Goal: Information Seeking & Learning: Find specific fact

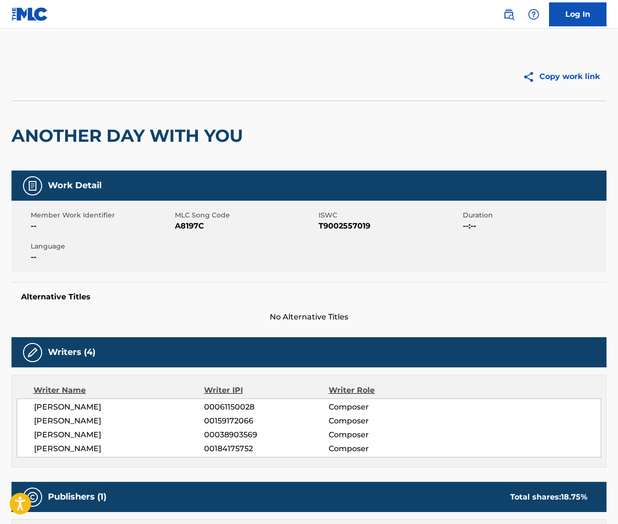
click at [510, 14] on img at bounding box center [508, 14] width 11 height 11
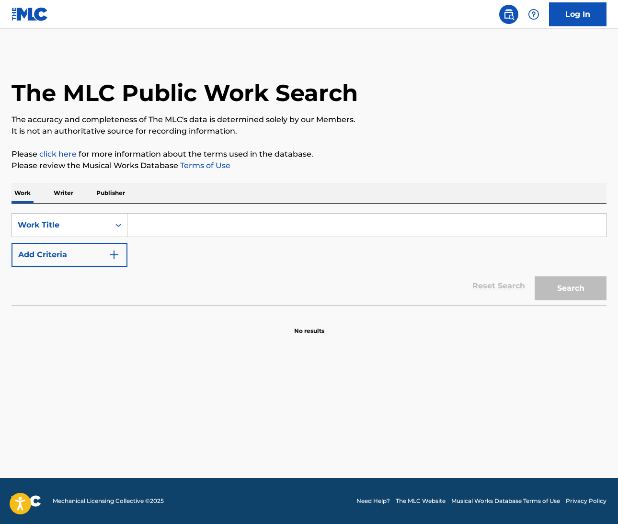
click at [177, 221] on input "Search Form" at bounding box center [366, 225] width 479 height 23
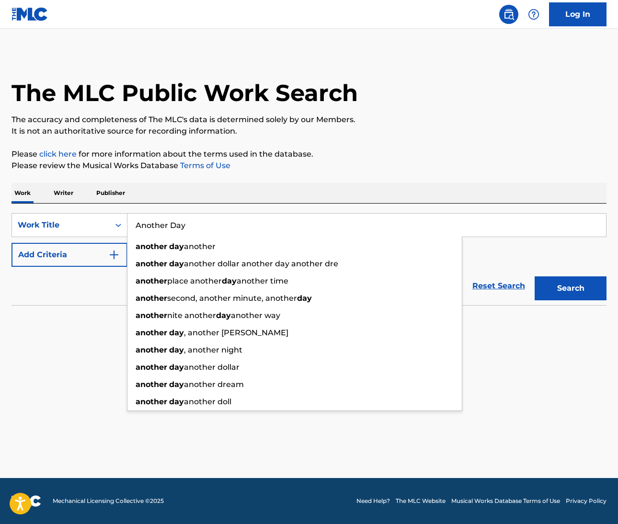
type input "Another Day"
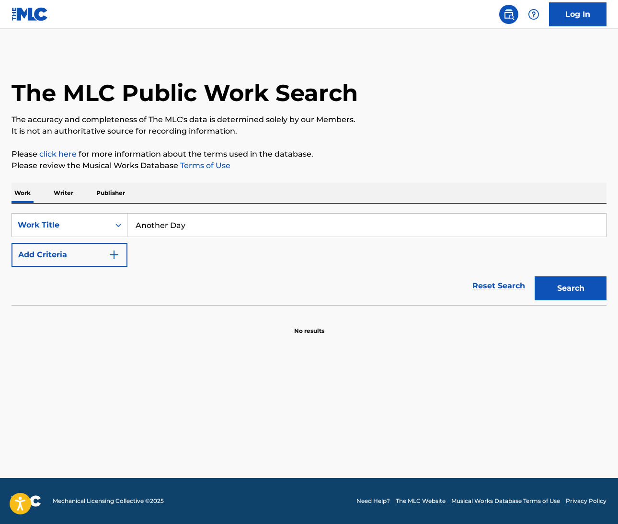
click at [372, 172] on div "The MLC Public Work Search The accuracy and completeness of The MLC's data is d…" at bounding box center [309, 194] width 618 height 283
click at [101, 265] on button "Add Criteria" at bounding box center [69, 255] width 116 height 24
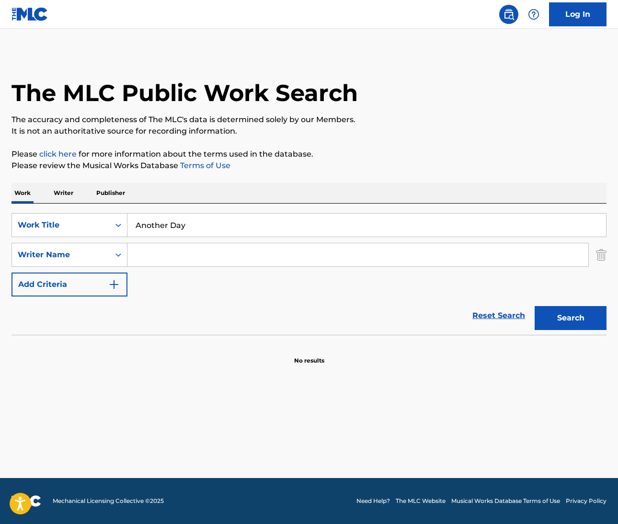
click at [154, 251] on input "Search Form" at bounding box center [357, 254] width 461 height 23
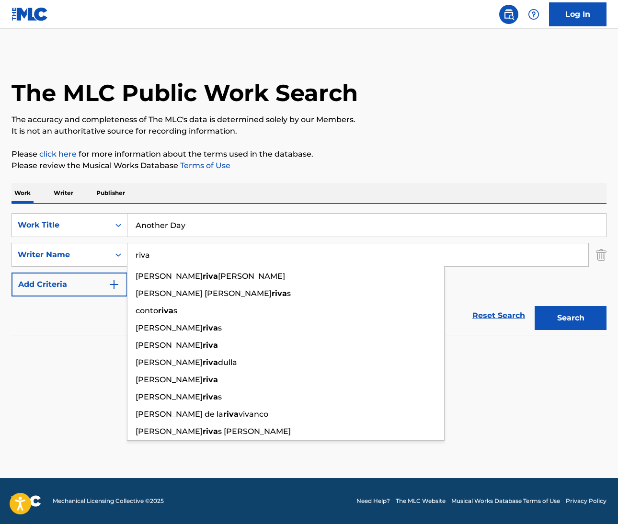
type input "riva"
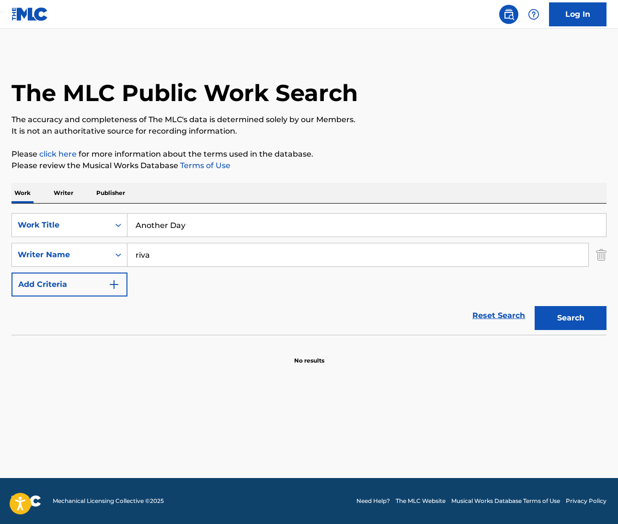
click at [549, 312] on button "Search" at bounding box center [571, 318] width 72 height 24
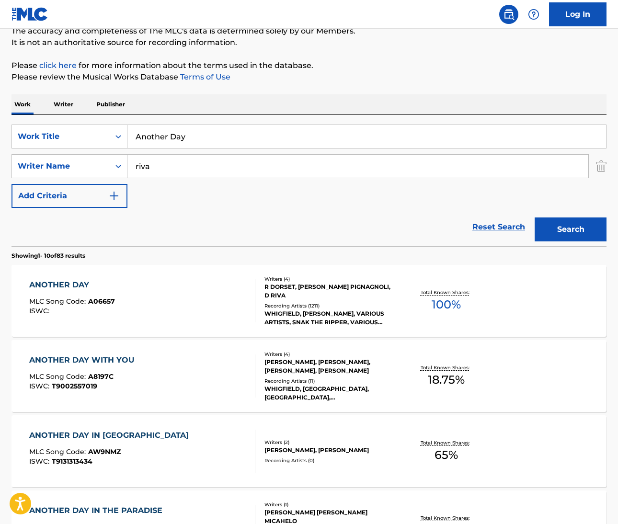
scroll to position [55, 0]
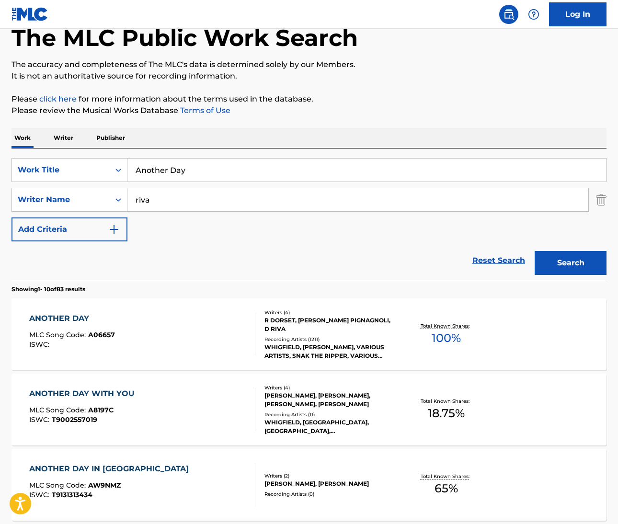
click at [282, 347] on div "WHIGFIELD, WHIGFIELD, VARIOUS ARTISTS, SNAK THE RIPPER, VARIOUS ARTISTS" at bounding box center [330, 351] width 132 height 17
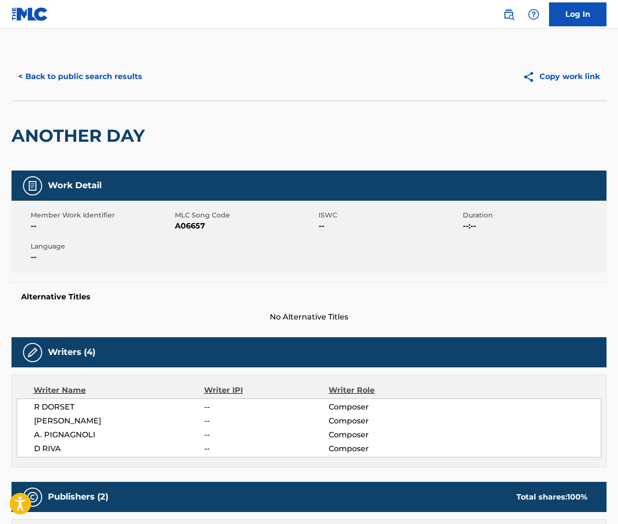
click at [282, 347] on div "Writers (4)" at bounding box center [308, 352] width 595 height 30
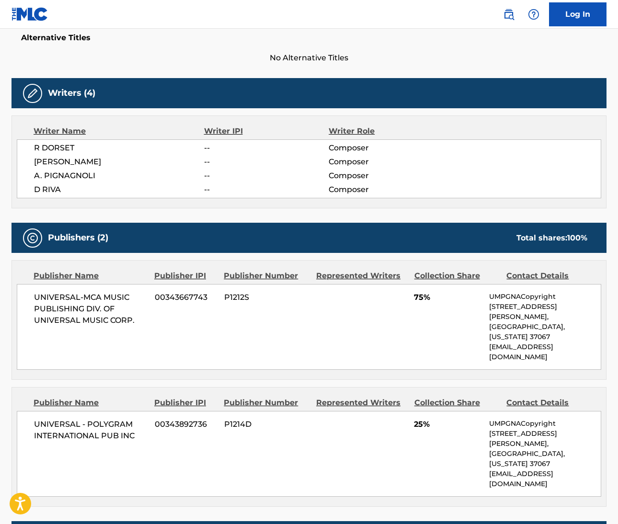
scroll to position [444, 0]
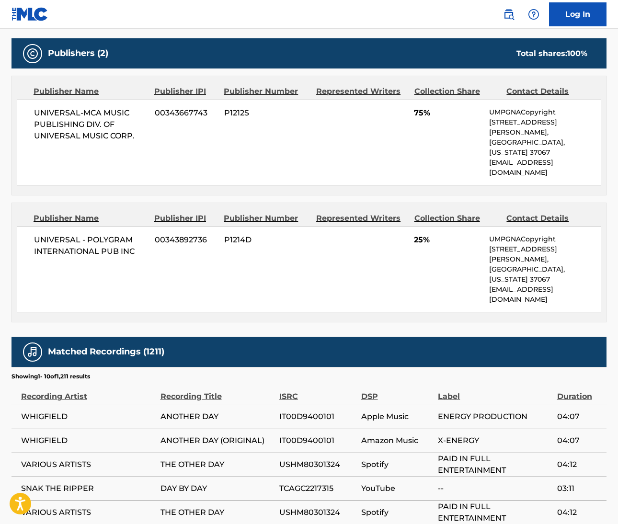
click at [39, 435] on span "WHIGFIELD" at bounding box center [88, 440] width 135 height 11
copy span "WHIGFIELD"
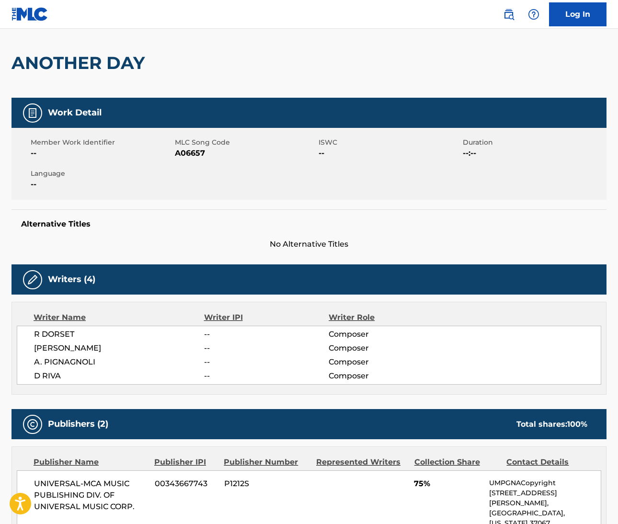
scroll to position [38, 0]
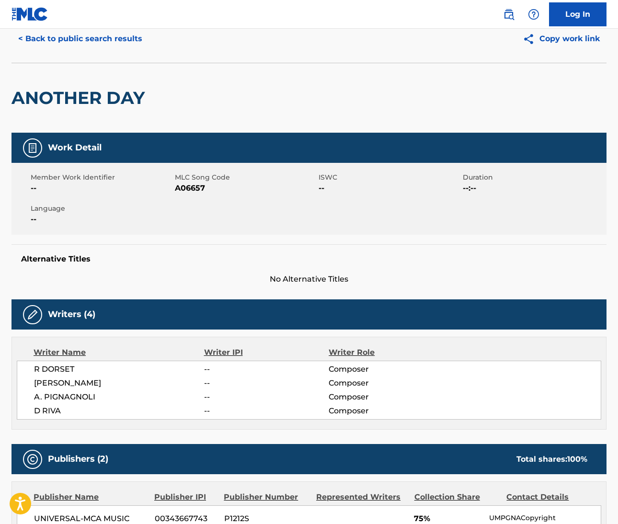
scroll to position [55, 0]
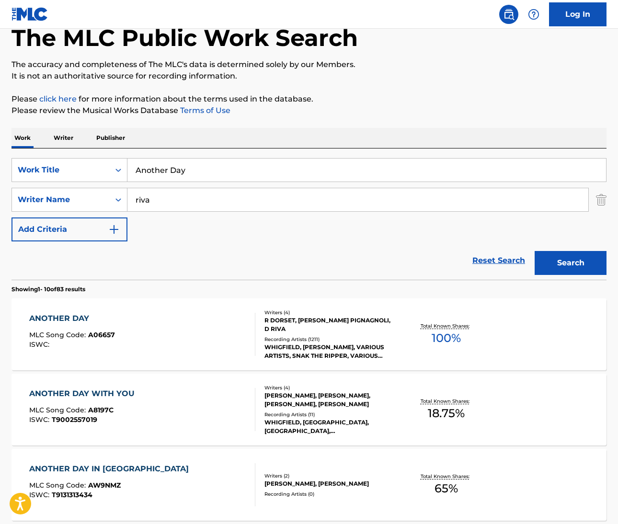
click at [113, 389] on div "ANOTHER DAY WITH YOU" at bounding box center [84, 393] width 110 height 11
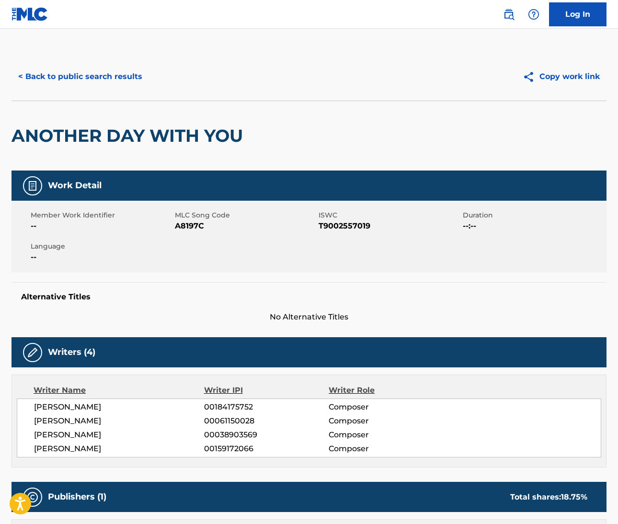
scroll to position [2, 0]
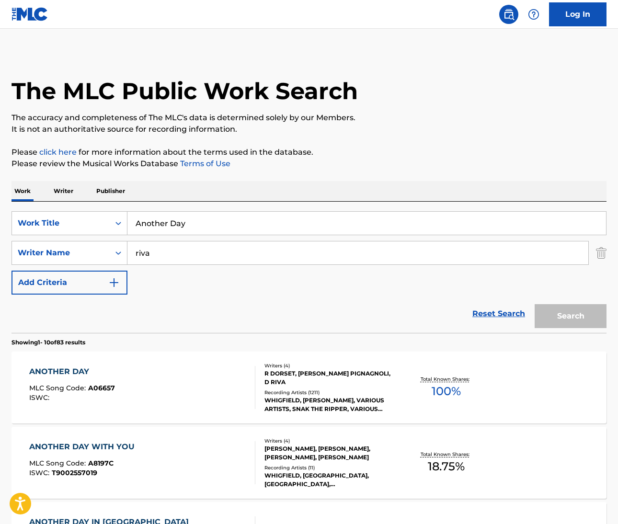
scroll to position [55, 0]
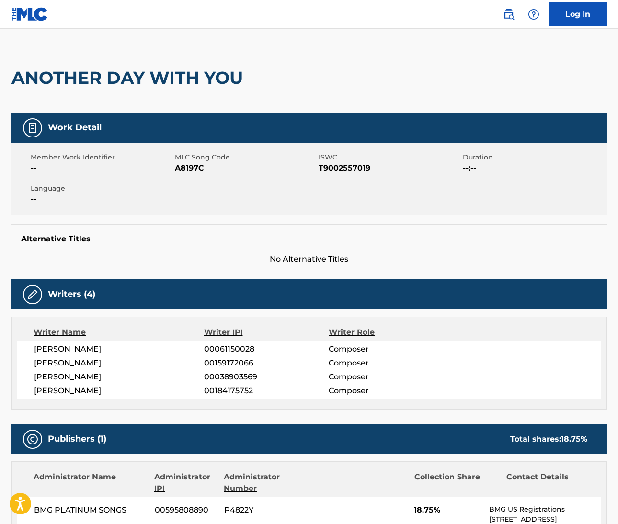
scroll to position [99, 0]
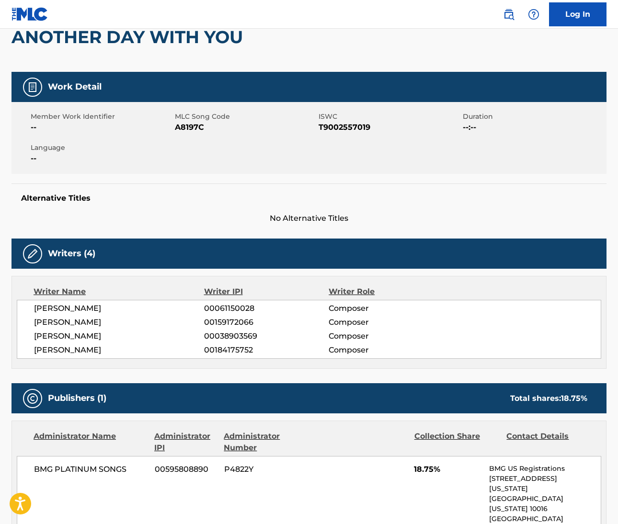
click at [40, 308] on span "RAY DORSET" at bounding box center [119, 308] width 170 height 11
drag, startPoint x: 591, startPoint y: 305, endPoint x: 40, endPoint y: 308, distance: 550.9
click at [40, 308] on span "RAY DORSET" at bounding box center [119, 308] width 170 height 11
click at [75, 305] on span "RAY DORSET" at bounding box center [119, 308] width 170 height 11
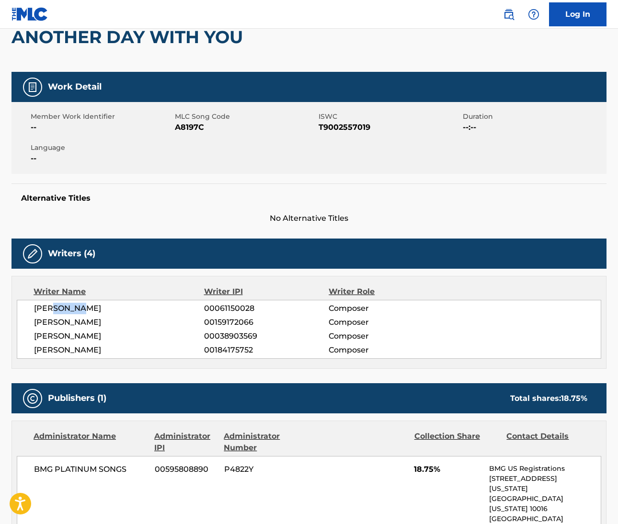
click at [48, 320] on span "DAVIDE RIVA" at bounding box center [119, 322] width 170 height 11
drag, startPoint x: 598, startPoint y: 158, endPoint x: 48, endPoint y: 321, distance: 573.7
click at [48, 321] on span "DAVIDE RIVA" at bounding box center [119, 322] width 170 height 11
click at [56, 335] on span "ALFREDO PIGNAGNOLI" at bounding box center [119, 336] width 170 height 11
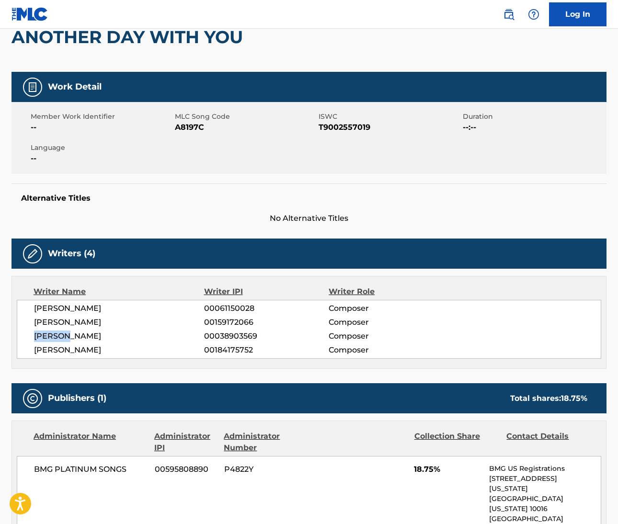
click at [53, 346] on span "ANNERLEY GORDON" at bounding box center [119, 349] width 170 height 11
click at [102, 348] on span "ANNERLEY GORDON" at bounding box center [119, 349] width 170 height 11
click at [74, 320] on span "DAVIDE RIVA" at bounding box center [119, 322] width 170 height 11
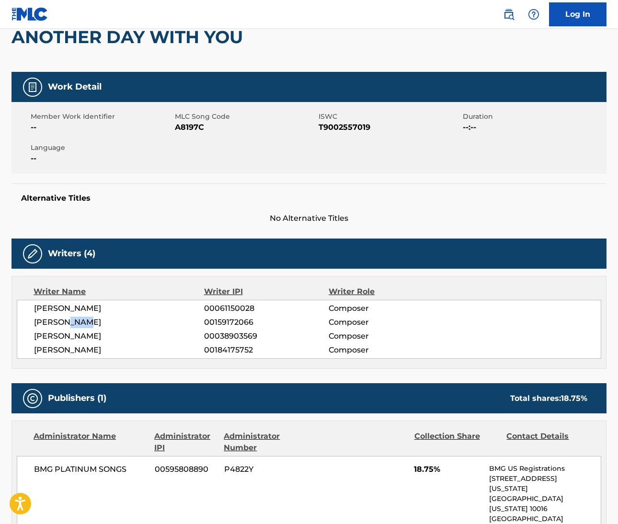
click at [74, 320] on span "DAVIDE RIVA" at bounding box center [119, 322] width 170 height 11
click at [93, 335] on span "ALFREDO PIGNAGNOLI" at bounding box center [119, 336] width 170 height 11
drag, startPoint x: 587, startPoint y: 219, endPoint x: 93, endPoint y: 335, distance: 507.0
click at [93, 335] on span "ALFREDO PIGNAGNOLI" at bounding box center [119, 336] width 170 height 11
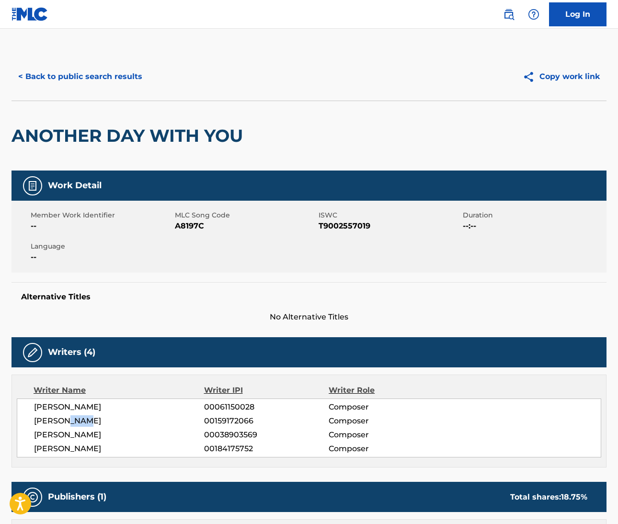
click at [514, 11] on img at bounding box center [508, 14] width 11 height 11
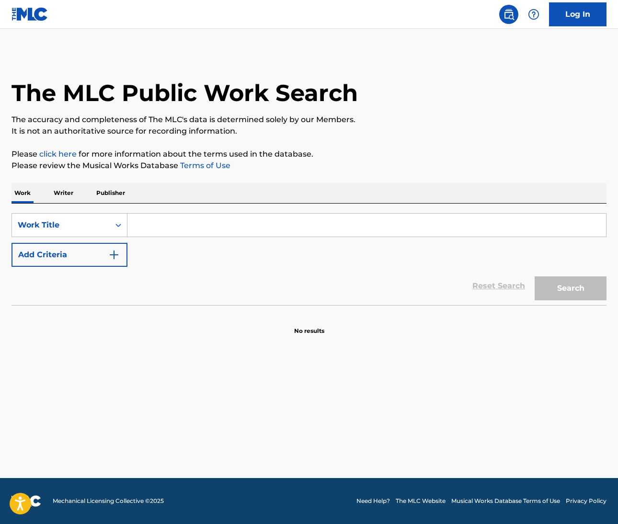
click at [166, 227] on input "Search Form" at bounding box center [366, 225] width 479 height 23
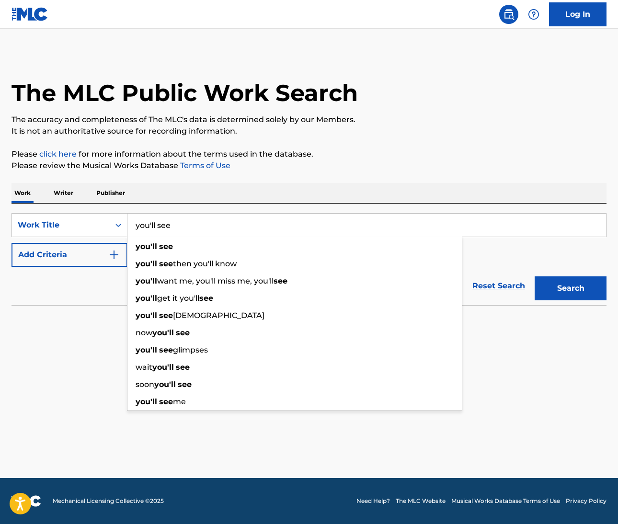
type input "you'll see"
click at [107, 295] on div "Reset Search Search" at bounding box center [308, 286] width 595 height 38
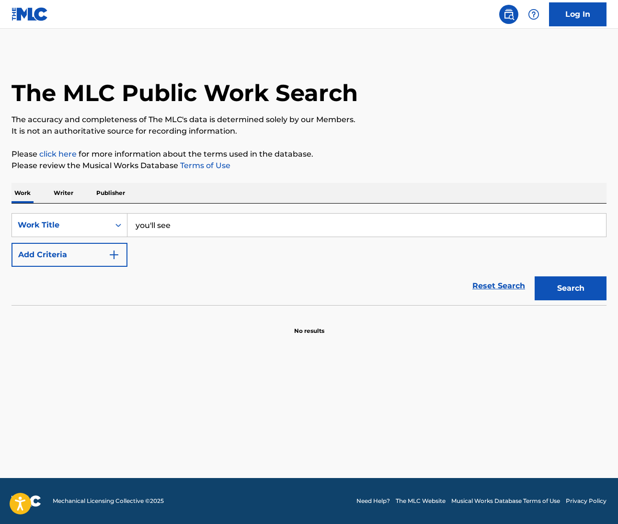
click at [119, 253] on img "Search Form" at bounding box center [113, 254] width 11 height 11
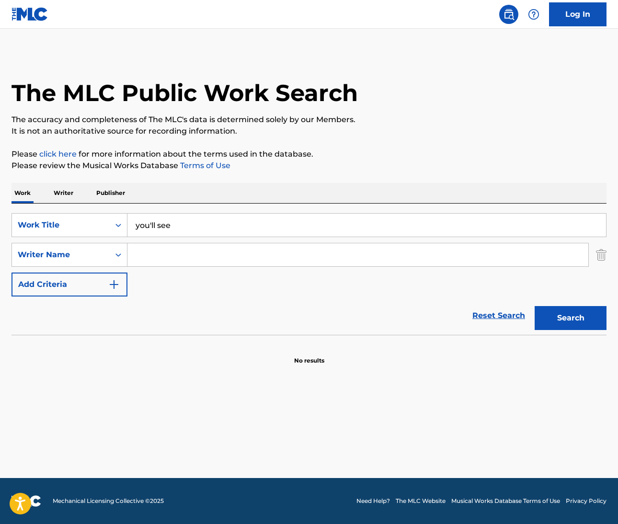
click at [160, 256] on input "Search Form" at bounding box center [357, 254] width 461 height 23
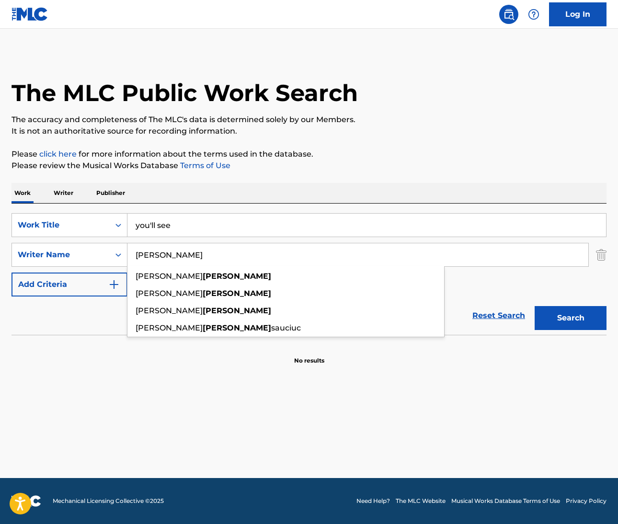
click at [571, 318] on button "Search" at bounding box center [571, 318] width 72 height 24
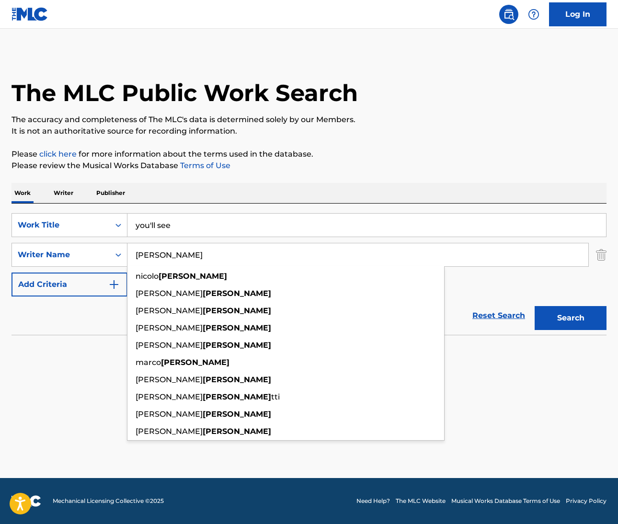
type input "ciccone"
click at [571, 318] on button "Search" at bounding box center [571, 318] width 72 height 24
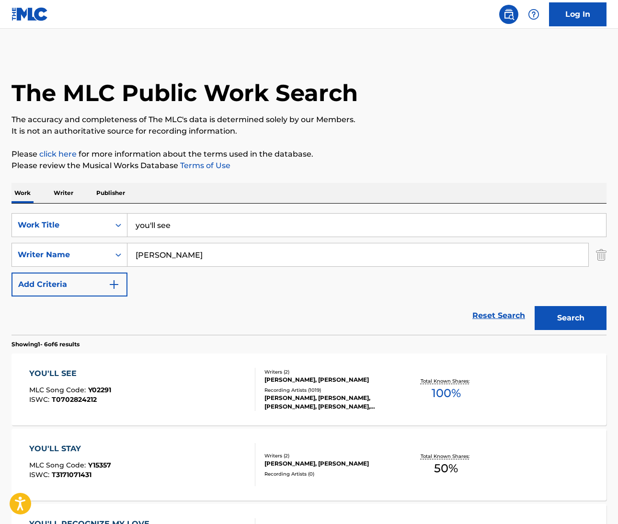
click at [67, 375] on div "YOU'LL SEE" at bounding box center [70, 373] width 82 height 11
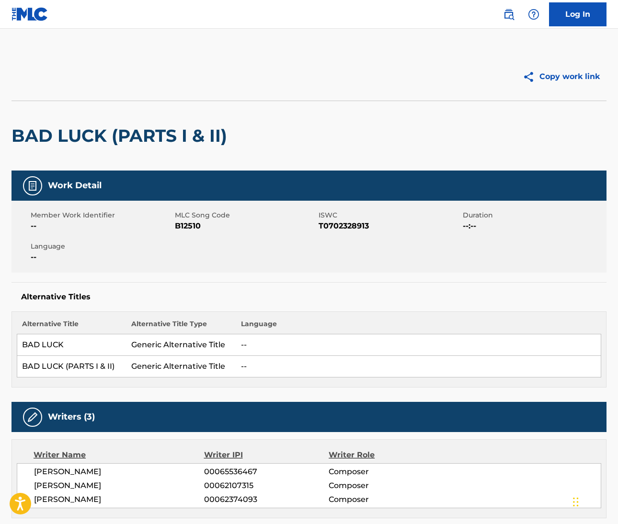
click at [484, 2] on nav "Log In" at bounding box center [309, 14] width 618 height 29
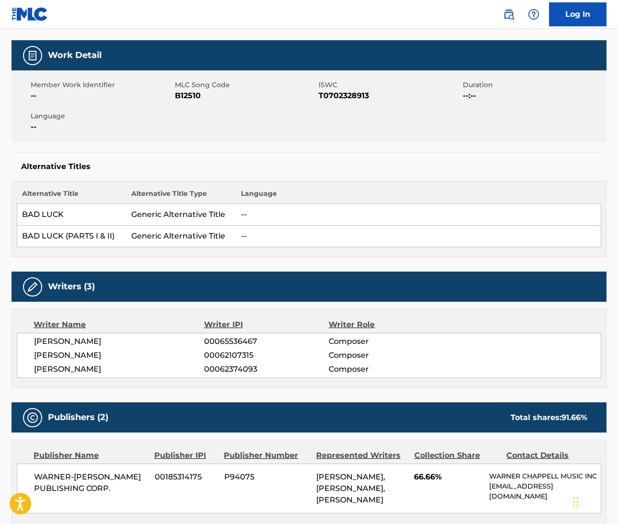
scroll to position [140, 0]
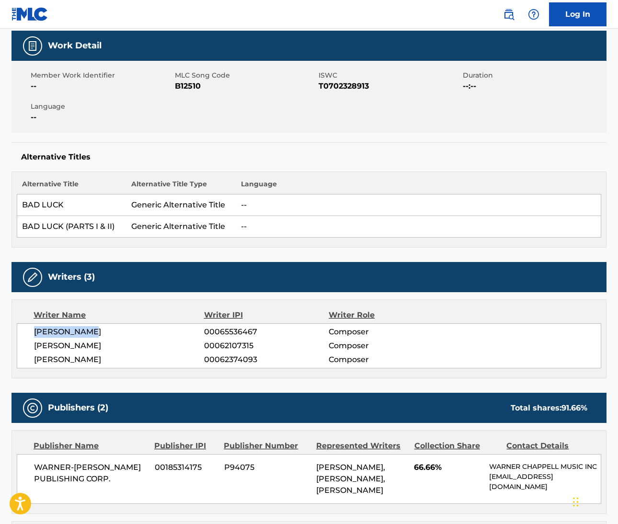
drag, startPoint x: 34, startPoint y: 329, endPoint x: 89, endPoint y: 328, distance: 54.6
click at [89, 328] on span "VICTOR LEON CARSTARPHEN" at bounding box center [119, 331] width 170 height 11
copy span "VICTOR LEON"
click at [114, 330] on span "VICTOR LEON CARSTARPHEN" at bounding box center [119, 331] width 170 height 11
drag, startPoint x: 616, startPoint y: 149, endPoint x: 113, endPoint y: 330, distance: 534.5
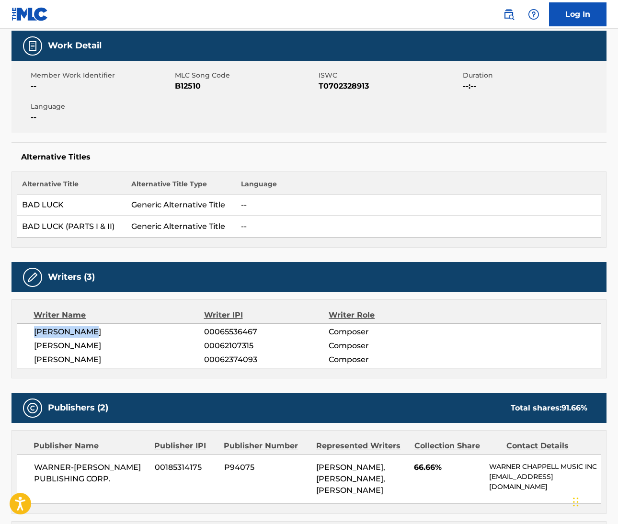
click at [114, 330] on span "VICTOR LEON CARSTARPHEN" at bounding box center [119, 331] width 170 height 11
copy span "CARSTARPHEN"
click at [40, 345] on span "GENE MCFADDEN" at bounding box center [119, 345] width 170 height 11
drag, startPoint x: 601, startPoint y: 152, endPoint x: 40, endPoint y: 345, distance: 593.1
click at [40, 345] on span "GENE MCFADDEN" at bounding box center [119, 345] width 170 height 11
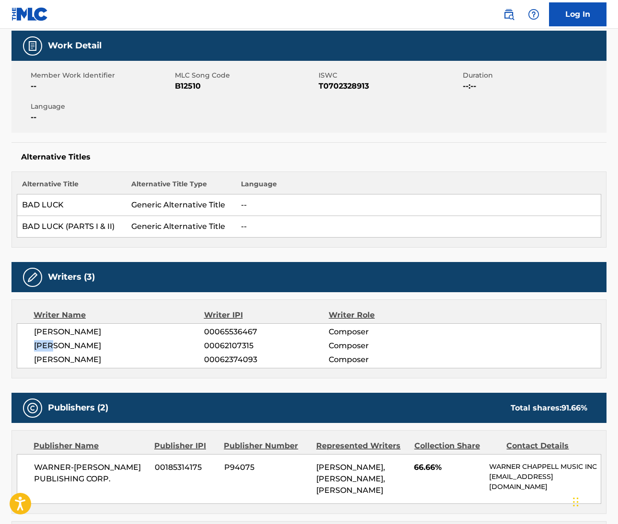
copy span "GENE"
click at [45, 357] on span "JOHN WHITEHEAD" at bounding box center [119, 359] width 170 height 11
copy span "JOHN"
click at [83, 349] on span "GENE MCFADDEN" at bounding box center [119, 345] width 170 height 11
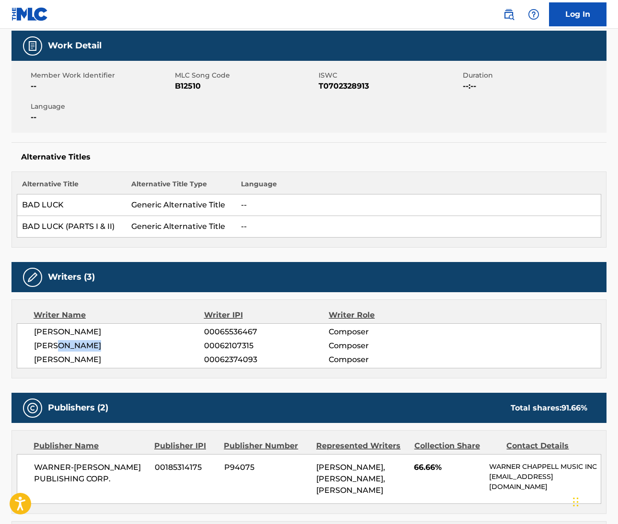
click at [83, 349] on span "GENE MCFADDEN" at bounding box center [119, 345] width 170 height 11
copy span "MCFADDEN"
click at [83, 355] on span "JOHN WHITEHEAD" at bounding box center [119, 359] width 170 height 11
copy span "WHITEHEAD"
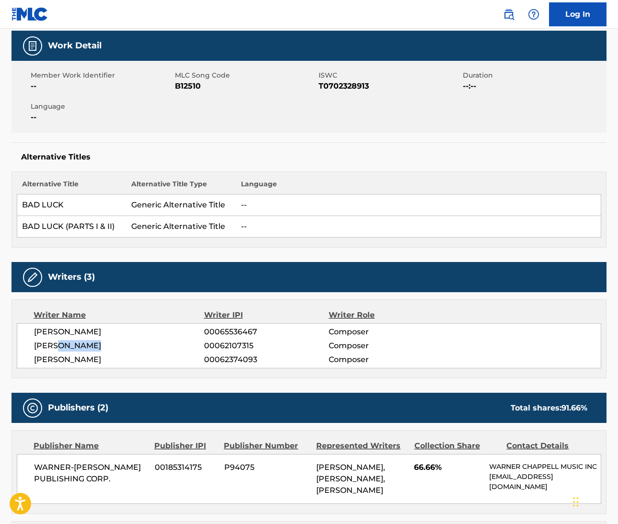
click at [511, 16] on img at bounding box center [508, 14] width 11 height 11
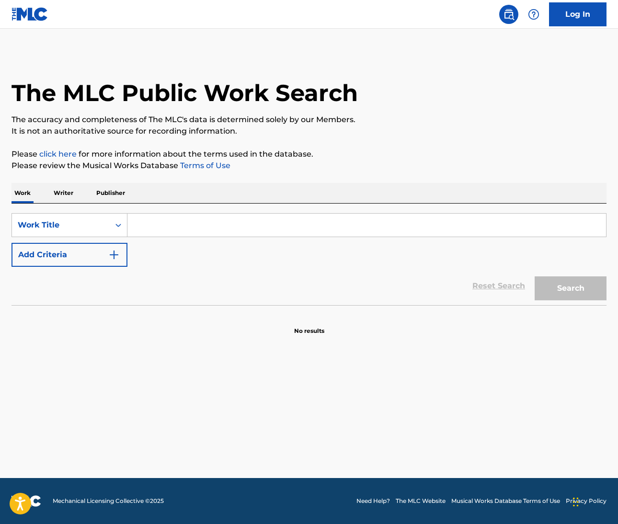
click at [182, 228] on input "Search Form" at bounding box center [366, 225] width 479 height 23
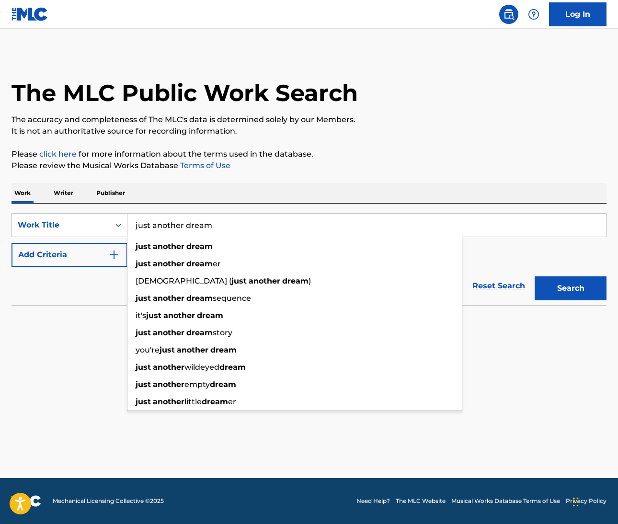
type input "just another dream"
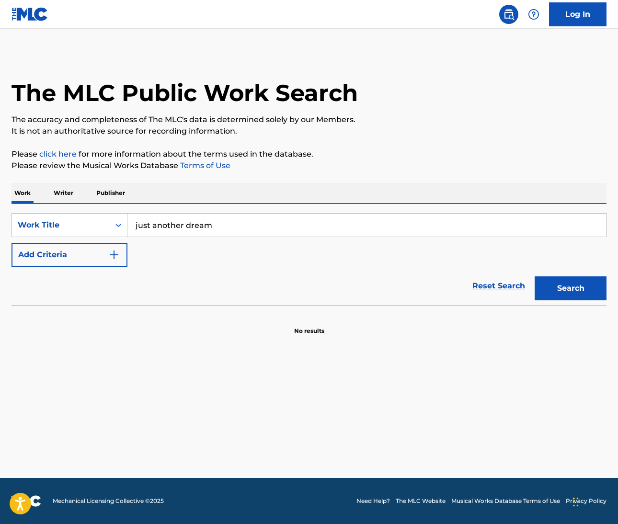
click at [321, 184] on div "Work Writer Publisher" at bounding box center [308, 193] width 595 height 20
click at [116, 260] on img "Search Form" at bounding box center [113, 254] width 11 height 11
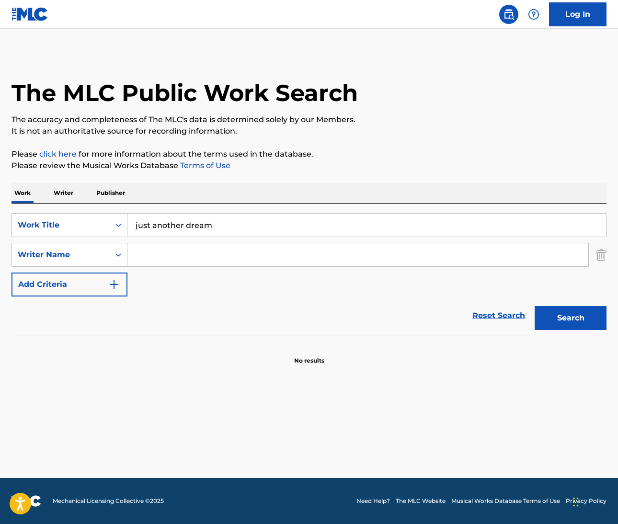
click at [200, 257] on input "Search Form" at bounding box center [357, 254] width 461 height 23
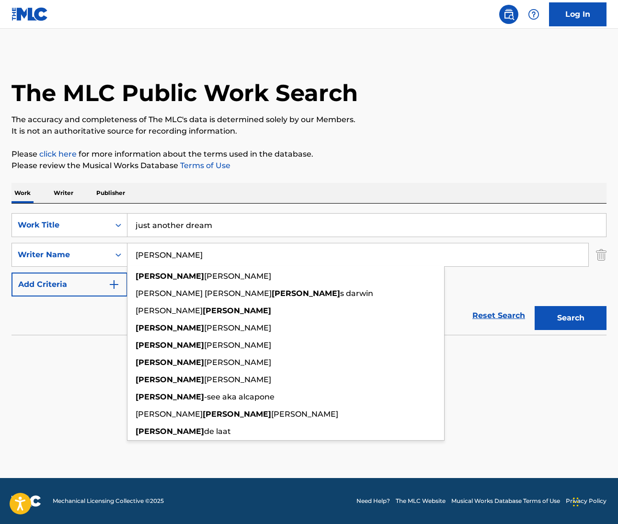
type input "dennis"
click at [571, 318] on button "Search" at bounding box center [571, 318] width 72 height 24
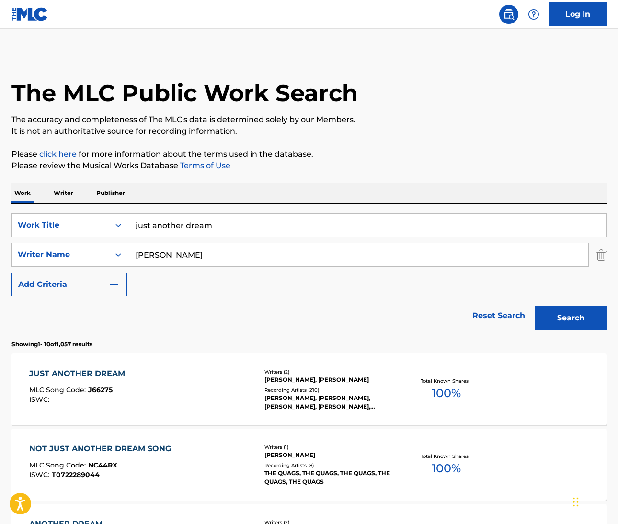
click at [108, 375] on div "JUST ANOTHER DREAM" at bounding box center [79, 373] width 101 height 11
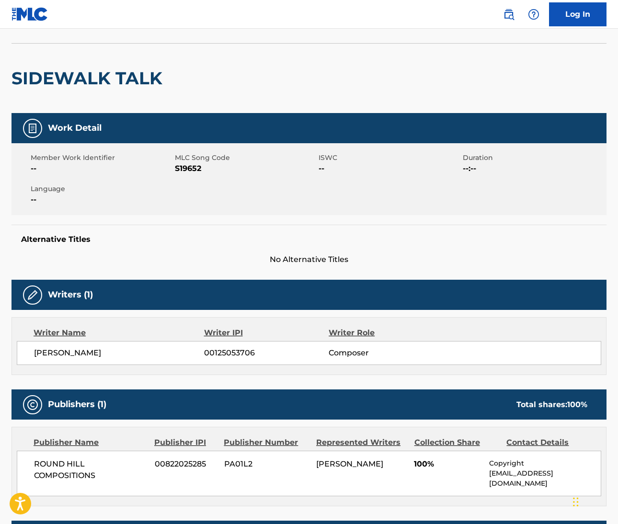
scroll to position [81, 0]
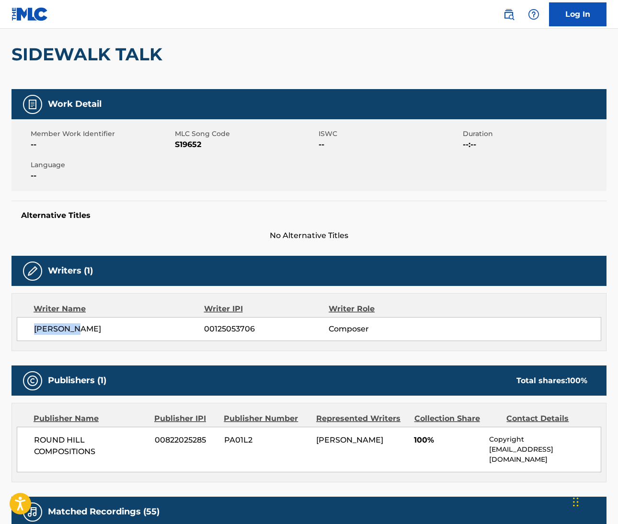
drag, startPoint x: 32, startPoint y: 328, endPoint x: 85, endPoint y: 349, distance: 57.2
click at [83, 329] on div "MADONNA L CICCONE 00125053706 Composer" at bounding box center [309, 329] width 584 height 24
copy span "MADONNA L"
click at [109, 332] on span "MADONNA L CICCONE" at bounding box center [119, 328] width 170 height 11
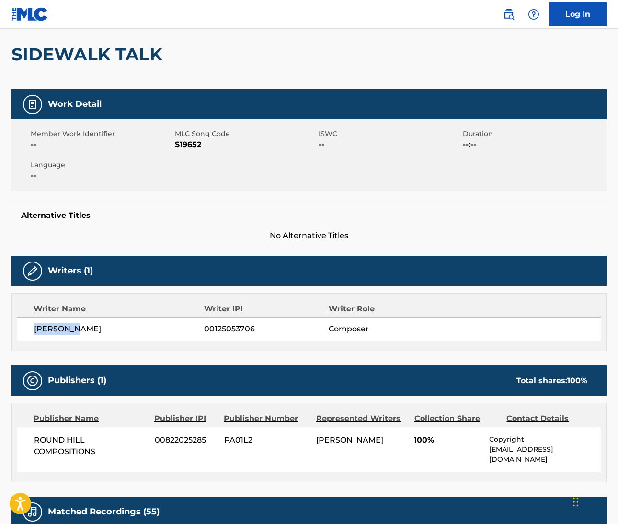
copy span "CICCONE"
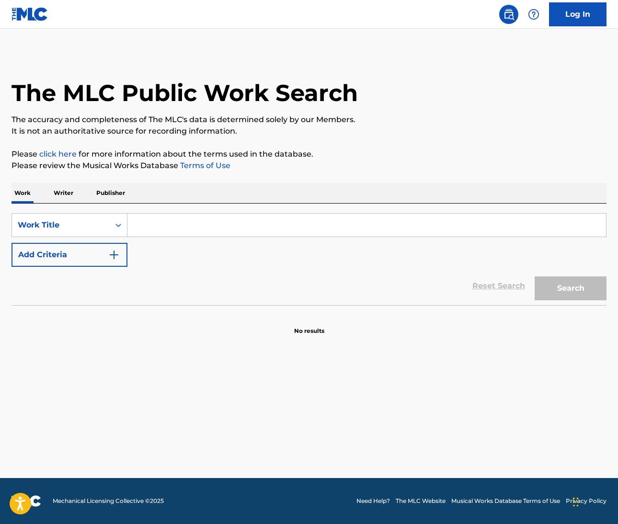
click at [118, 256] on img "Search Form" at bounding box center [113, 254] width 11 height 11
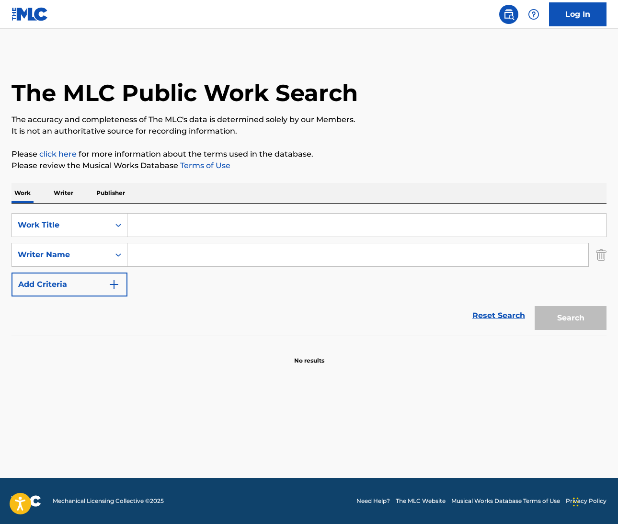
click at [150, 229] on input "Search Form" at bounding box center [366, 225] width 479 height 23
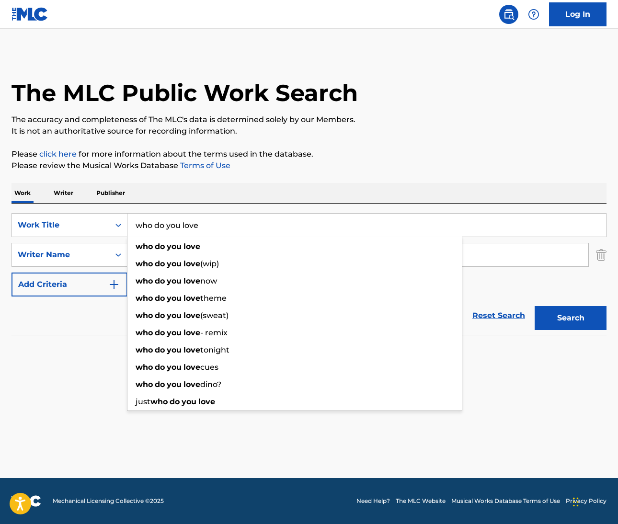
type input "who do you love"
click at [393, 195] on div "Work Writer Publisher" at bounding box center [308, 193] width 595 height 20
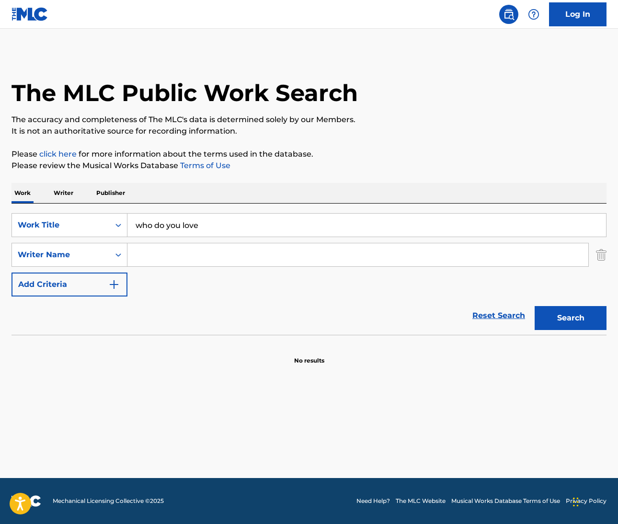
click at [219, 263] on input "Search Form" at bounding box center [357, 254] width 461 height 23
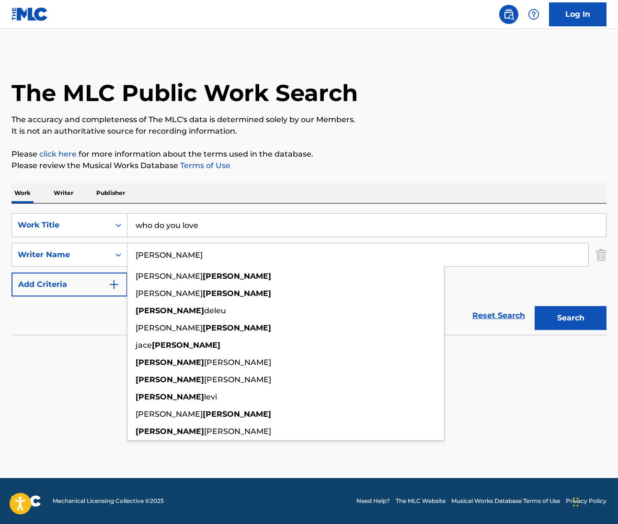
click at [571, 318] on button "Search" at bounding box center [571, 318] width 72 height 24
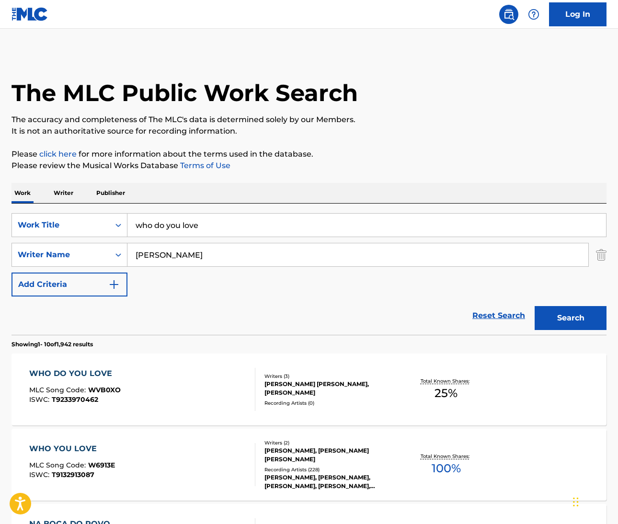
drag, startPoint x: 178, startPoint y: 249, endPoint x: 142, endPoint y: 257, distance: 36.3
click at [140, 256] on input "clayton" at bounding box center [357, 254] width 461 height 23
click at [145, 257] on input "clayton" at bounding box center [357, 254] width 461 height 23
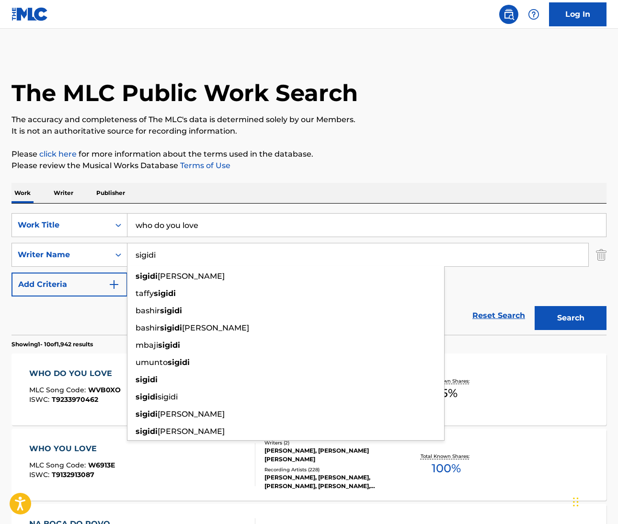
type input "sigidi"
click at [571, 318] on button "Search" at bounding box center [571, 318] width 72 height 24
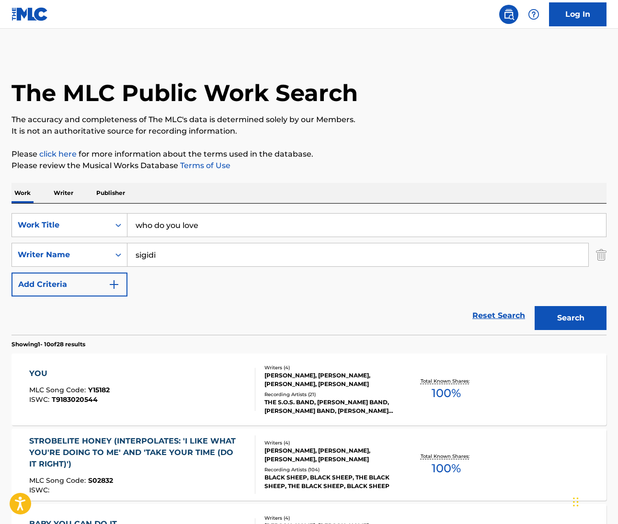
click at [204, 236] on input "who do you love" at bounding box center [366, 225] width 479 height 23
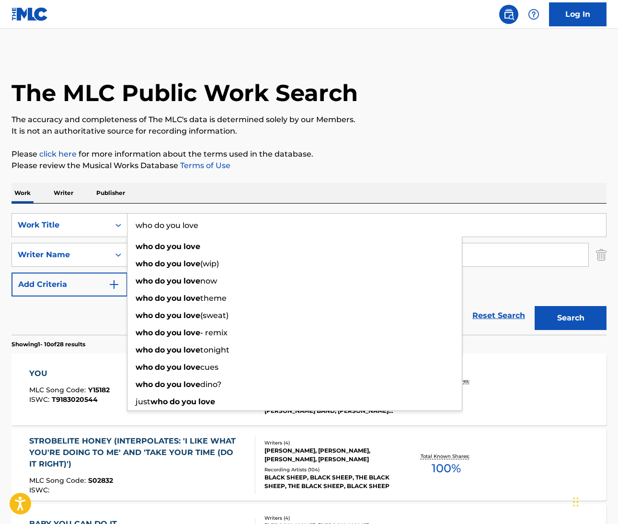
drag, startPoint x: 204, startPoint y: 225, endPoint x: 129, endPoint y: 217, distance: 75.6
click at [129, 217] on input "who do you love" at bounding box center [366, 225] width 479 height 23
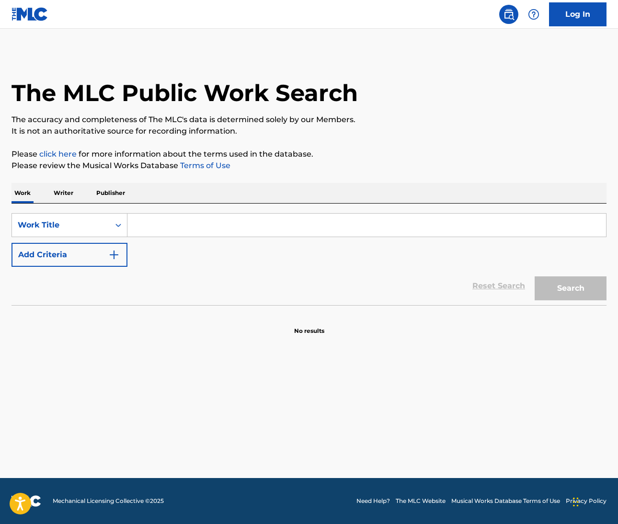
click at [225, 230] on input "Search Form" at bounding box center [366, 225] width 479 height 23
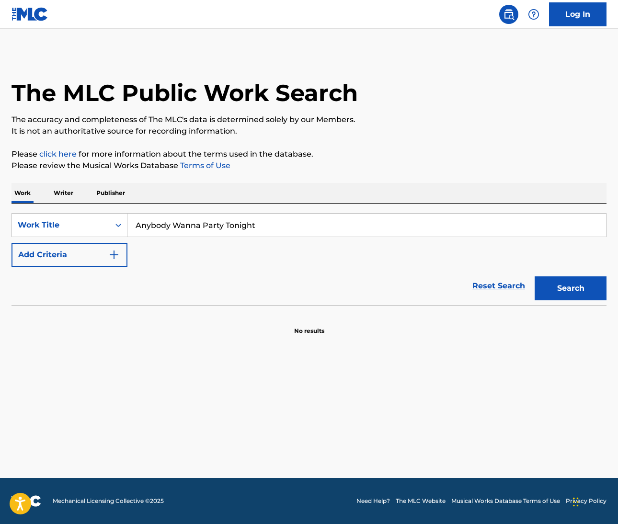
type input "Anybody Wanna Party Tonight"
click at [119, 255] on button "Add Criteria" at bounding box center [69, 255] width 116 height 24
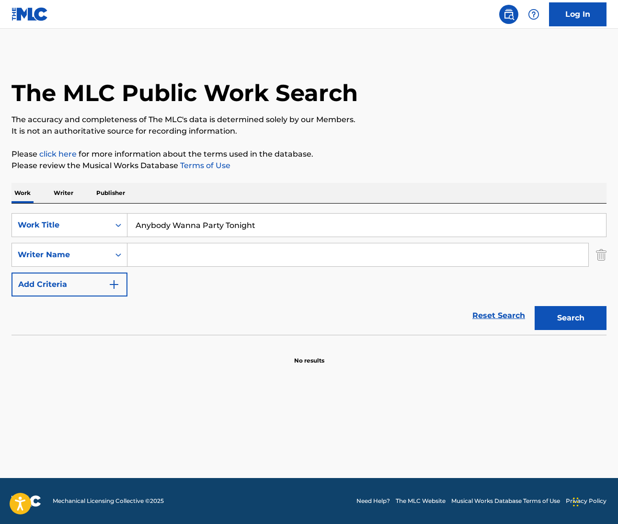
drag, startPoint x: 170, startPoint y: 265, endPoint x: 171, endPoint y: 257, distance: 8.7
click at [171, 257] on input "Search Form" at bounding box center [357, 254] width 461 height 23
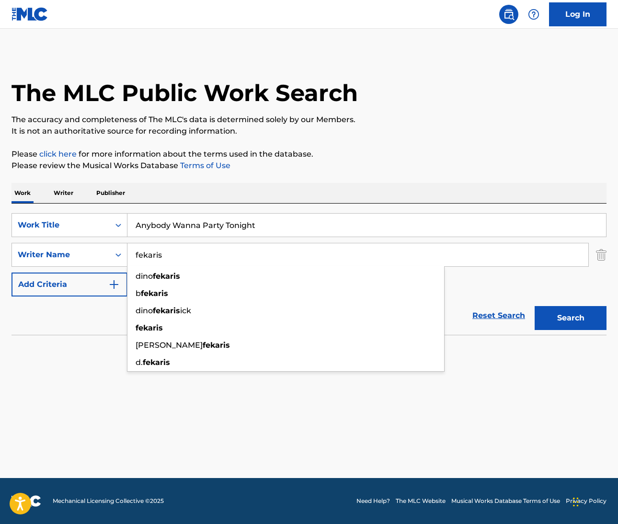
type input "fekaris"
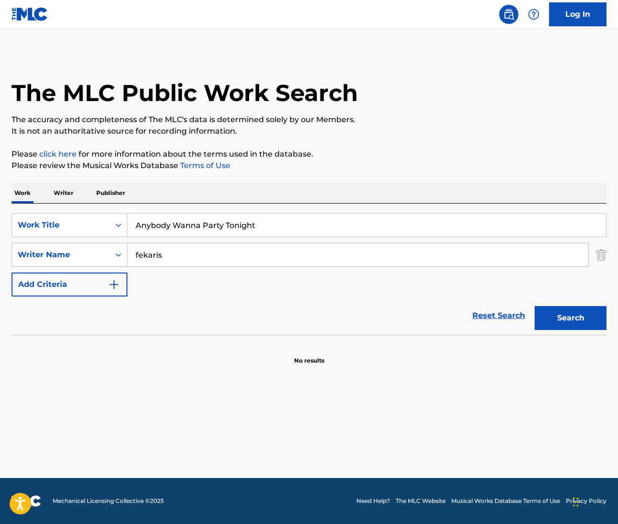
click at [570, 323] on button "Search" at bounding box center [571, 318] width 72 height 24
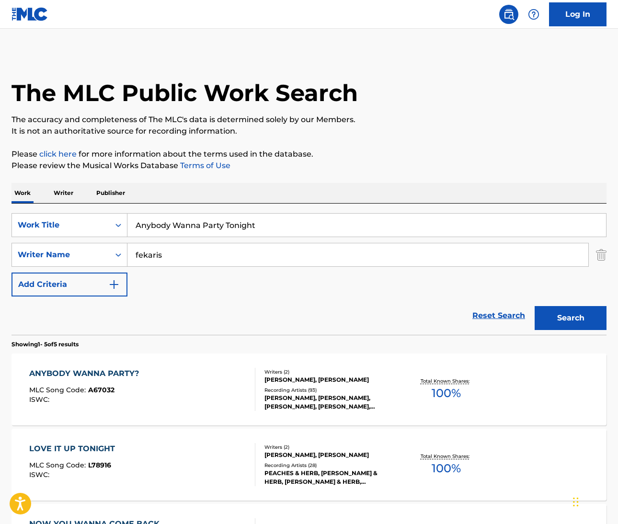
click at [89, 371] on div "ANYBODY WANNA PARTY?" at bounding box center [86, 373] width 114 height 11
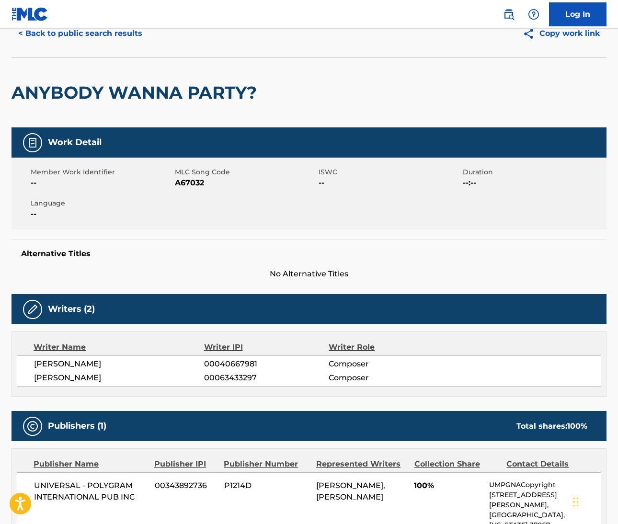
scroll to position [45, 0]
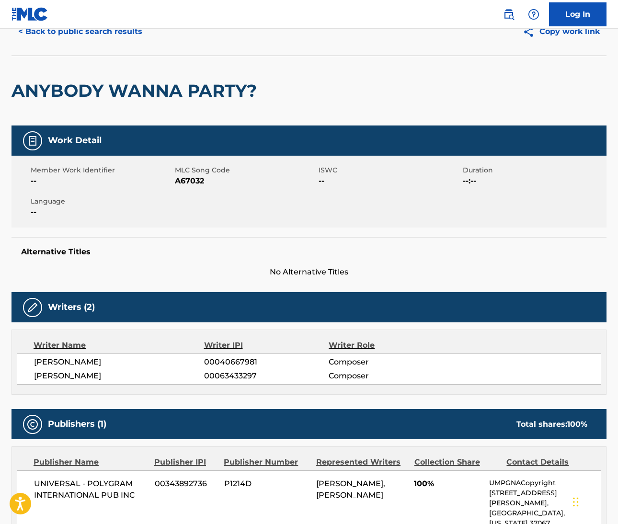
click at [42, 363] on span "DINO FEKARIS" at bounding box center [119, 361] width 170 height 11
copy span "DINO"
click at [75, 361] on span "DINO FEKARIS" at bounding box center [119, 361] width 170 height 11
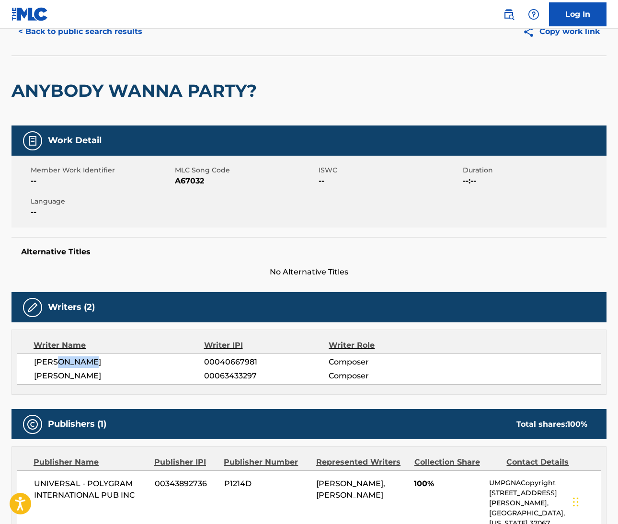
copy span "FEKARIS"
drag, startPoint x: 34, startPoint y: 375, endPoint x: 85, endPoint y: 373, distance: 50.3
click at [85, 373] on span "FREDERICK J PERREN" at bounding box center [119, 375] width 170 height 11
copy span "FREDERICK J"
click at [109, 375] on span "FREDERICK J PERREN" at bounding box center [119, 375] width 170 height 11
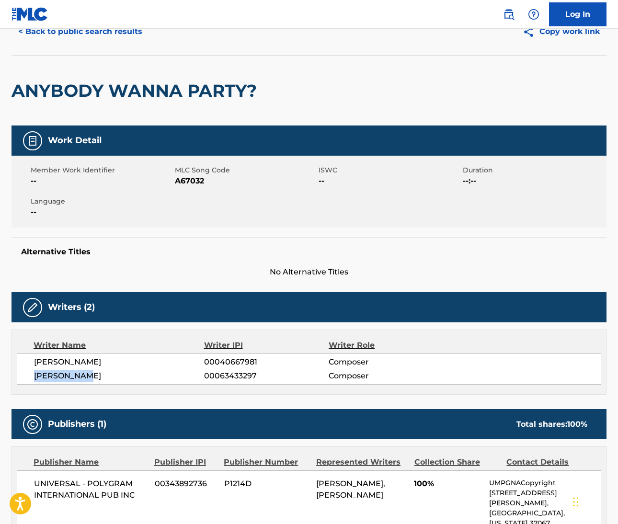
drag, startPoint x: 606, startPoint y: 298, endPoint x: 109, endPoint y: 375, distance: 502.8
click at [109, 375] on span "FREDERICK J PERREN" at bounding box center [119, 375] width 170 height 11
copy span "PERREN"
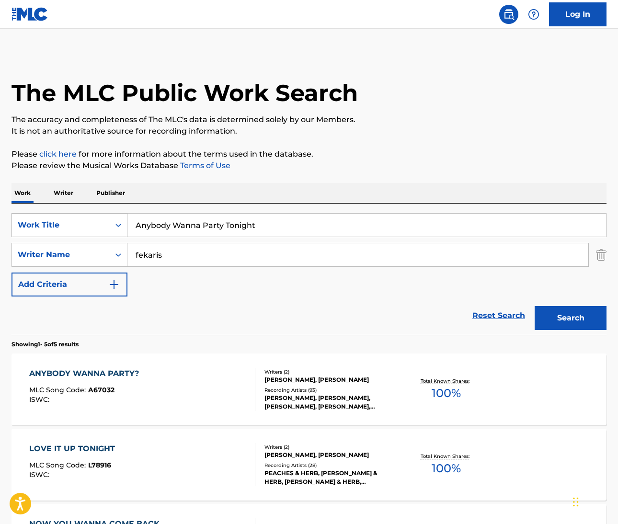
drag, startPoint x: 267, startPoint y: 225, endPoint x: 119, endPoint y: 226, distance: 148.0
click at [119, 226] on div "SearchWithCriteriadcc74a8f-f6a3-4d5b-9cd9-d71a68374944 Work Title Anybody Wanna…" at bounding box center [308, 225] width 595 height 24
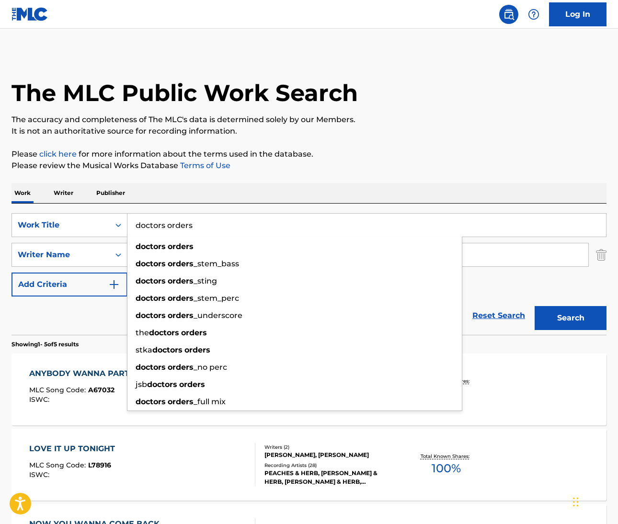
type input "doctors orders"
click at [342, 176] on div "The MLC Public Work Search The accuracy and completeness of The MLC's data is d…" at bounding box center [309, 412] width 618 height 719
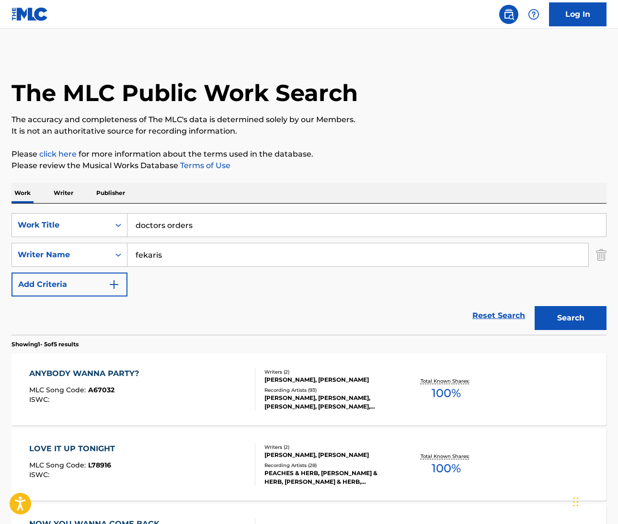
click at [152, 253] on input "fekaris" at bounding box center [357, 254] width 461 height 23
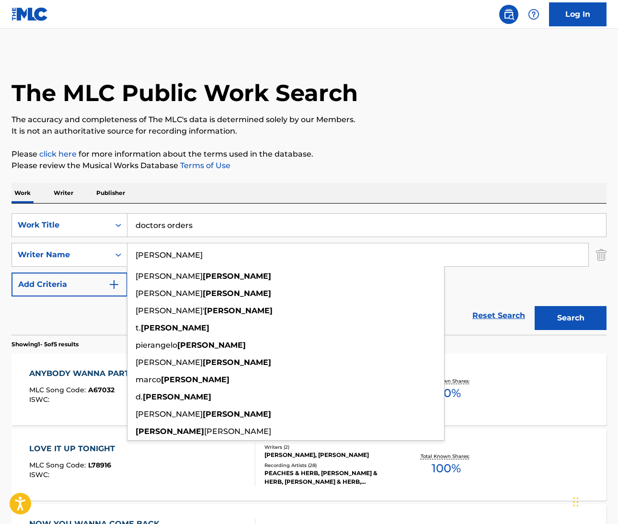
type input "randazzo"
click at [485, 348] on section "Showing 1 - 5 of 5 results" at bounding box center [308, 342] width 595 height 14
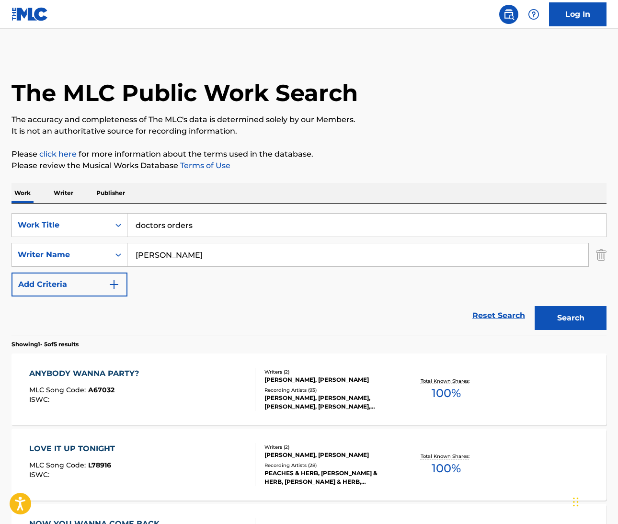
click at [564, 320] on button "Search" at bounding box center [571, 318] width 72 height 24
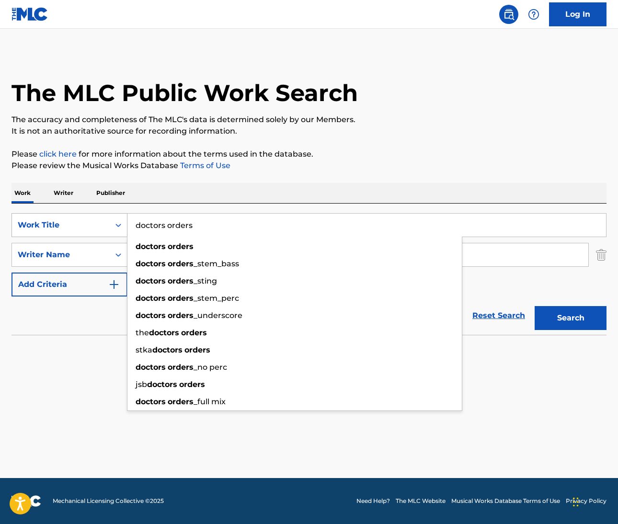
drag, startPoint x: 203, startPoint y: 227, endPoint x: 118, endPoint y: 218, distance: 85.2
click at [118, 218] on div "SearchWithCriteriadcc74a8f-f6a3-4d5b-9cd9-d71a68374944 Work Title doctors order…" at bounding box center [308, 225] width 595 height 24
click at [162, 226] on input "doctors orders" at bounding box center [366, 225] width 479 height 23
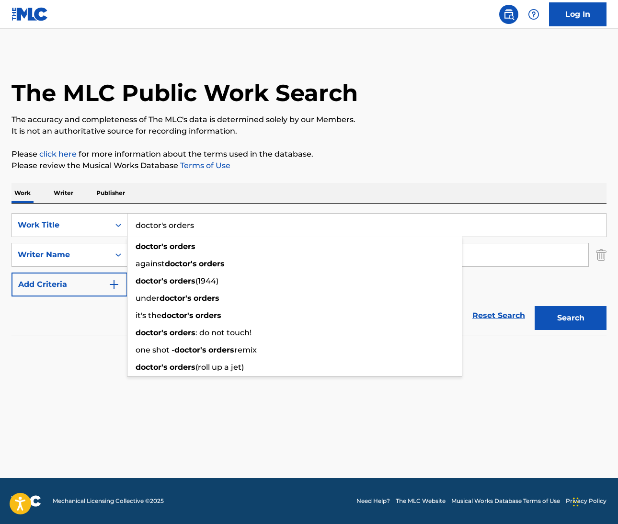
type input "doctor's orders"
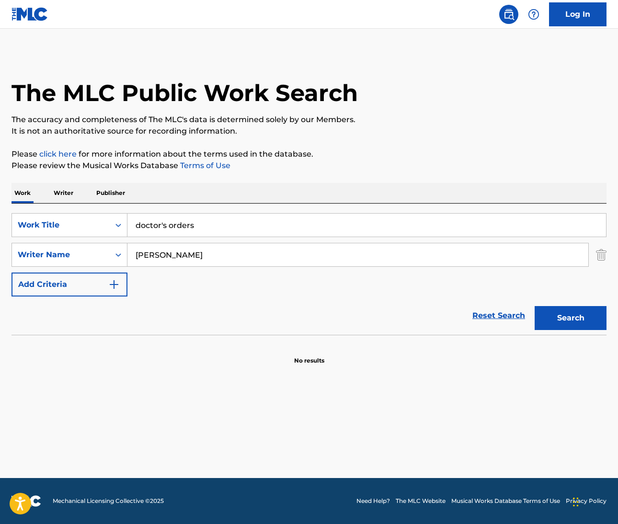
click at [506, 166] on p "Please review the Musical Works Database Terms of Use" at bounding box center [308, 165] width 595 height 11
click at [568, 322] on button "Search" at bounding box center [571, 318] width 72 height 24
click at [199, 228] on input "doctor's orders" at bounding box center [366, 225] width 479 height 23
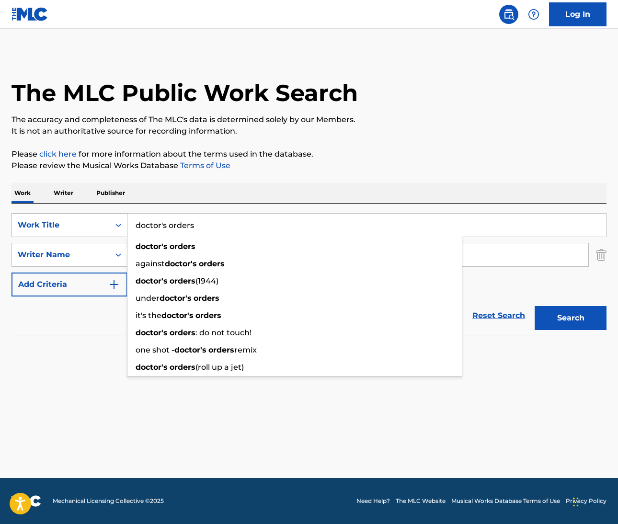
drag, startPoint x: 199, startPoint y: 228, endPoint x: 127, endPoint y: 217, distance: 73.2
click at [127, 217] on div "SearchWithCriteriadcc74a8f-f6a3-4d5b-9cd9-d71a68374944 Work Title doctor's orde…" at bounding box center [308, 225] width 595 height 24
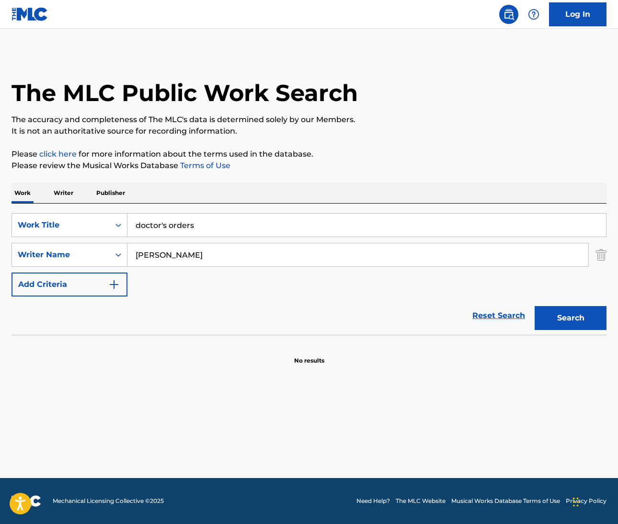
click at [161, 404] on main "The MLC Public Work Search The accuracy and completeness of The MLC's data is d…" at bounding box center [309, 253] width 618 height 449
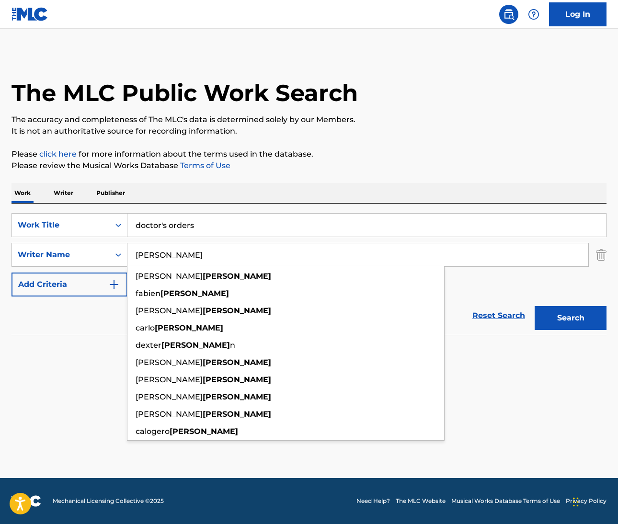
drag, startPoint x: 173, startPoint y: 255, endPoint x: 140, endPoint y: 252, distance: 33.7
click at [140, 252] on input "randazzo" at bounding box center [357, 254] width 461 height 23
type input "r"
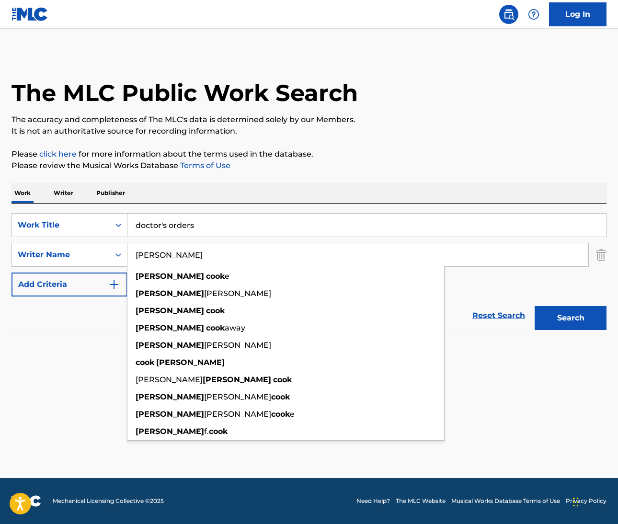
click at [571, 318] on button "Search" at bounding box center [571, 318] width 72 height 24
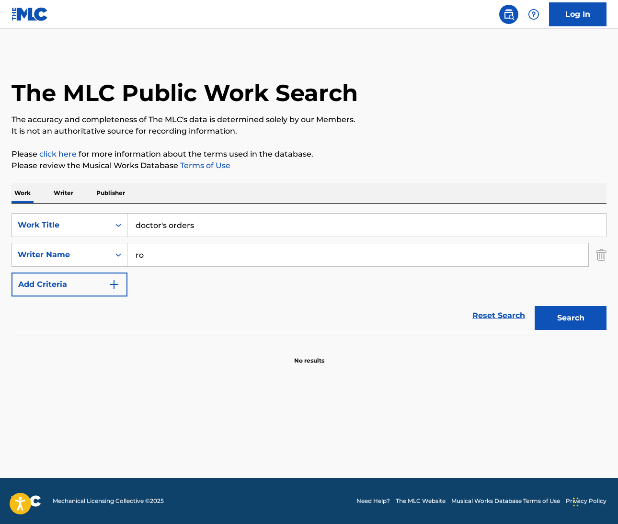
type input "r"
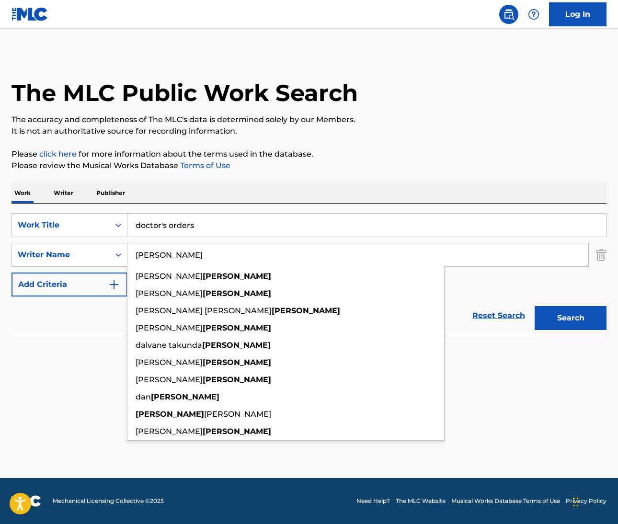
type input "greenaway"
click at [571, 318] on button "Search" at bounding box center [571, 318] width 72 height 24
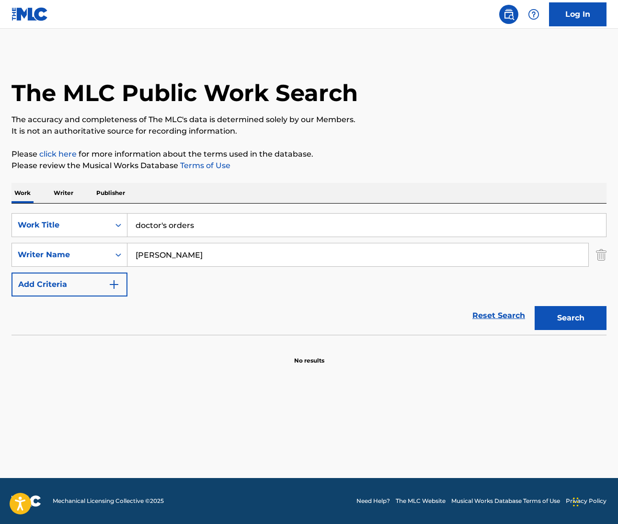
click at [166, 226] on input "doctor's orders" at bounding box center [366, 225] width 479 height 23
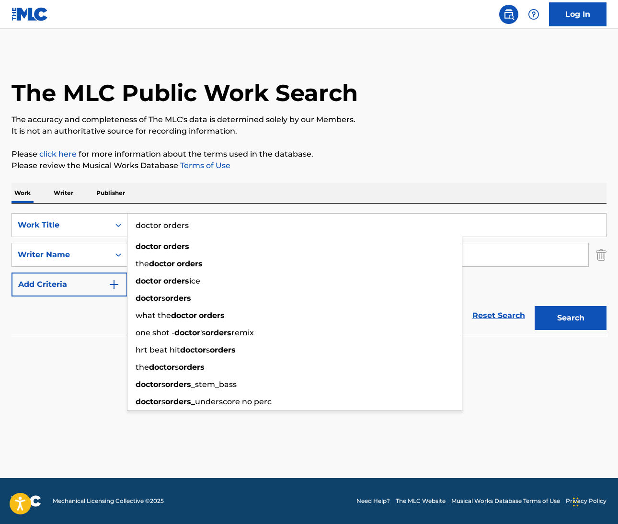
type input "doctor orders"
drag, startPoint x: 533, startPoint y: 415, endPoint x: 533, endPoint y: 410, distance: 4.8
click at [533, 414] on main "The MLC Public Work Search The accuracy and completeness of The MLC's data is d…" at bounding box center [309, 253] width 618 height 449
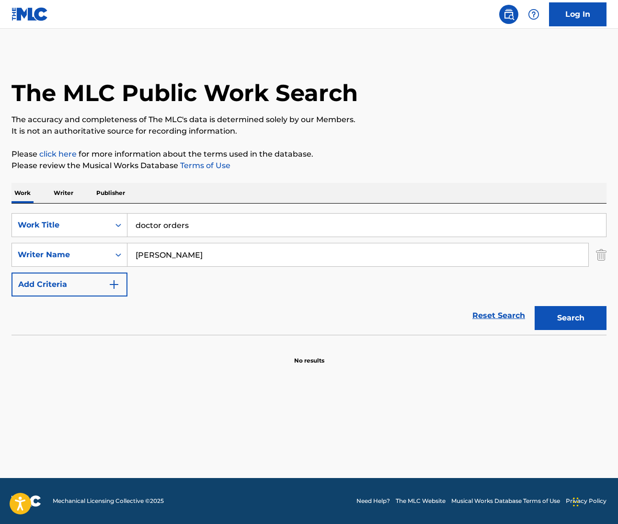
click at [562, 320] on button "Search" at bounding box center [571, 318] width 72 height 24
click at [559, 324] on button "Search" at bounding box center [571, 318] width 72 height 24
click at [150, 256] on input "greenaway" at bounding box center [357, 254] width 461 height 23
drag, startPoint x: 605, startPoint y: 333, endPoint x: 150, endPoint y: 256, distance: 461.1
click at [150, 256] on input "greenaway" at bounding box center [357, 254] width 461 height 23
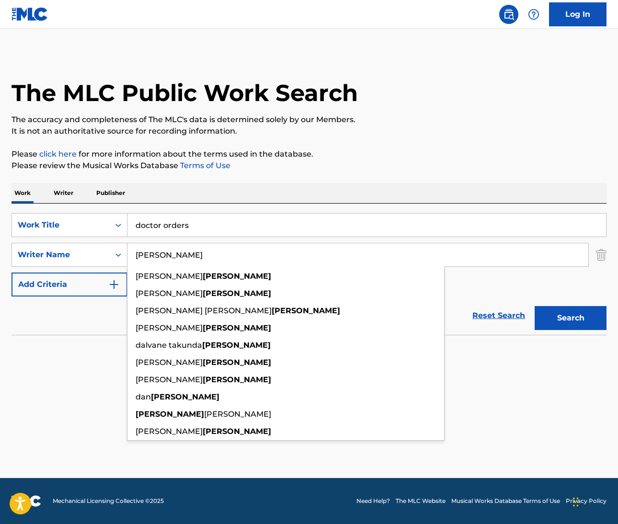
paste input "Stephens"
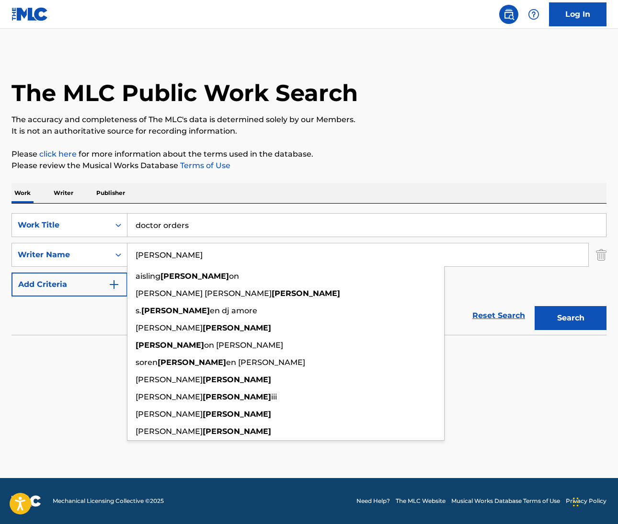
type input "Stephens"
click at [571, 318] on button "Search" at bounding box center [571, 318] width 72 height 24
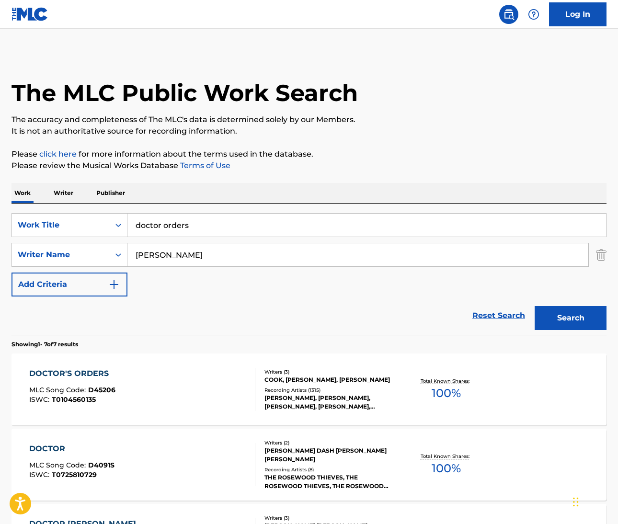
click at [89, 375] on div "DOCTOR'S ORDERS" at bounding box center [72, 373] width 86 height 11
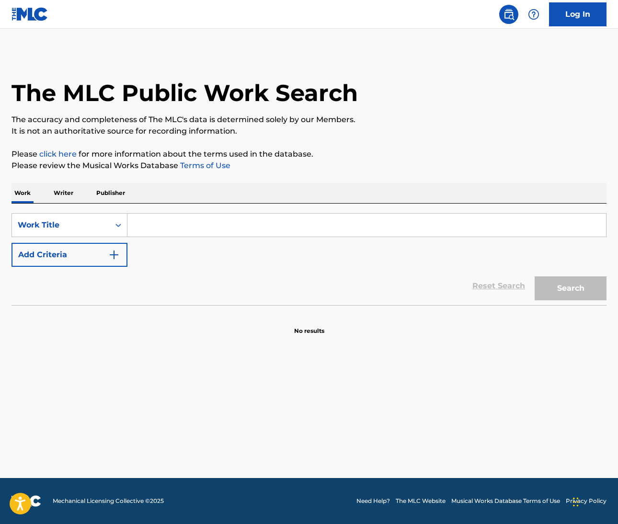
click at [118, 252] on img "Search Form" at bounding box center [113, 254] width 11 height 11
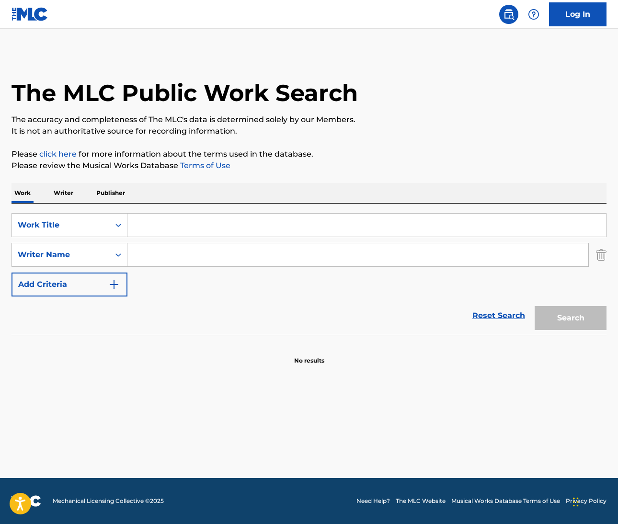
click at [154, 223] on input "Search Form" at bounding box center [366, 225] width 479 height 23
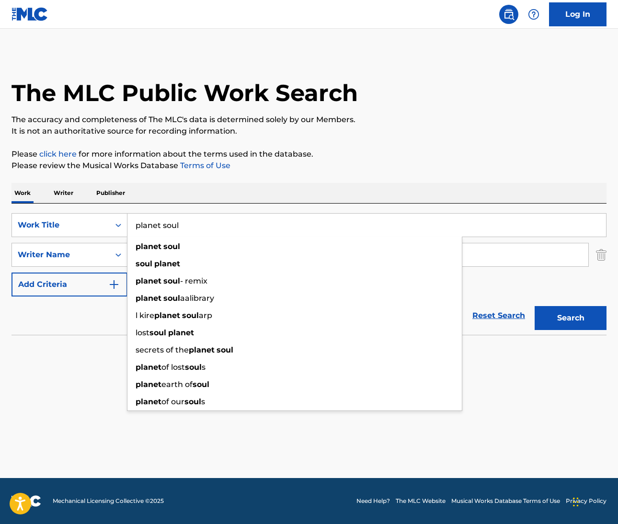
type input "planet soul"
click at [389, 158] on p "Please click here for more information about the terms used in the database." at bounding box center [308, 154] width 595 height 11
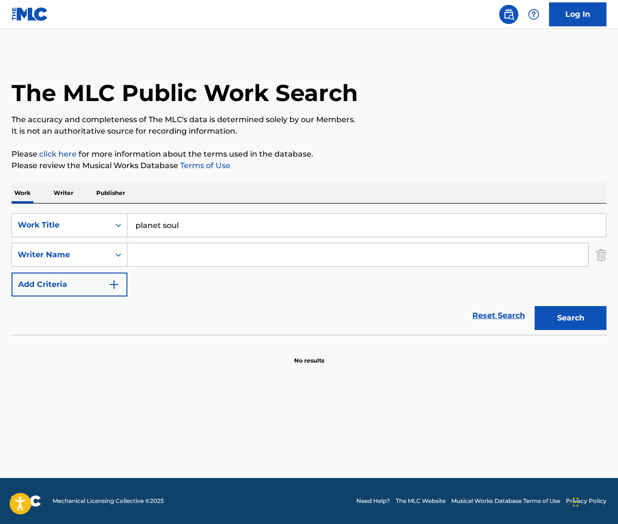
click at [181, 259] on input "Search Form" at bounding box center [357, 254] width 461 height 23
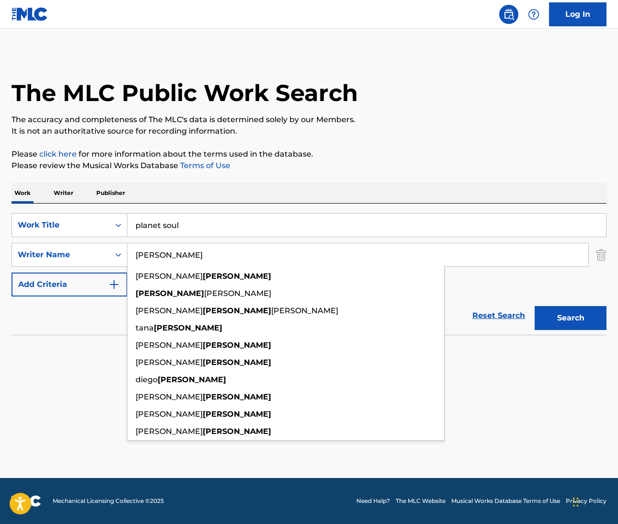
click at [575, 325] on button "Search" at bounding box center [571, 318] width 72 height 24
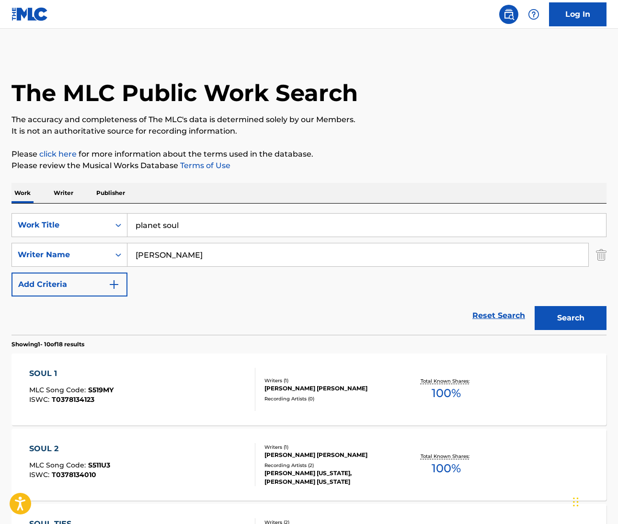
click at [136, 255] on input "[PERSON_NAME]" at bounding box center [357, 254] width 461 height 23
click at [573, 319] on button "Search" at bounding box center [571, 318] width 72 height 24
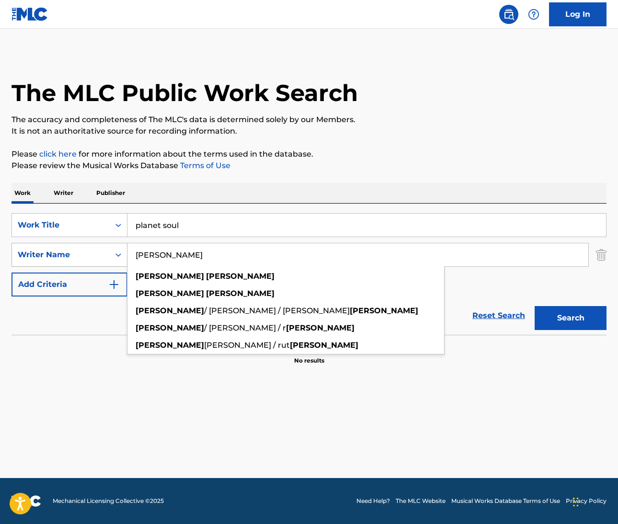
drag, startPoint x: 194, startPoint y: 256, endPoint x: 124, endPoint y: 249, distance: 70.8
click at [124, 249] on div "SearchWithCriteria0d3b9e0c-5445-458b-aa83-af4e42250ca6 Writer Name [PERSON_NAME…" at bounding box center [308, 255] width 595 height 24
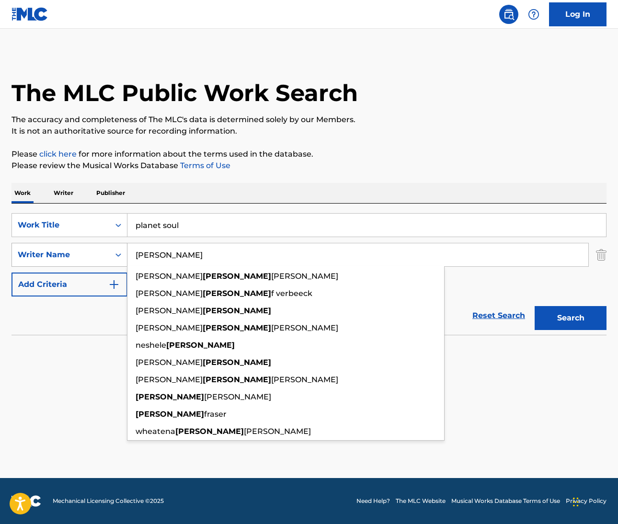
type input "[PERSON_NAME]"
click at [571, 318] on button "Search" at bounding box center [571, 318] width 72 height 24
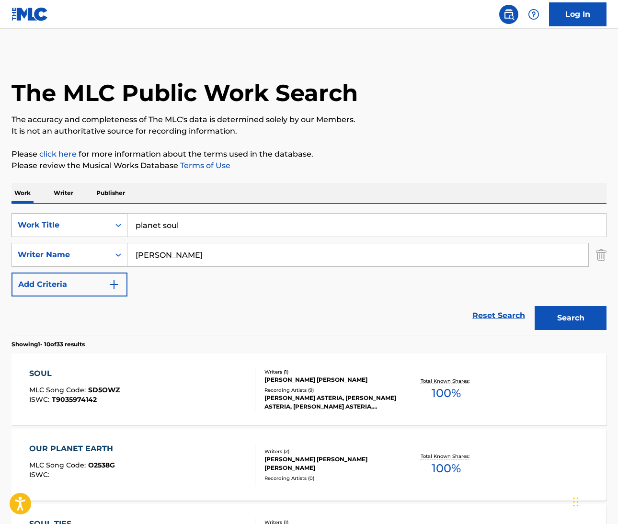
drag, startPoint x: 183, startPoint y: 225, endPoint x: 95, endPoint y: 224, distance: 88.2
click at [95, 224] on div "SearchWithCriteria77d86c53-fae2-4ff6-bb80-8d530066a7d1 Work Title planet soul" at bounding box center [308, 225] width 595 height 24
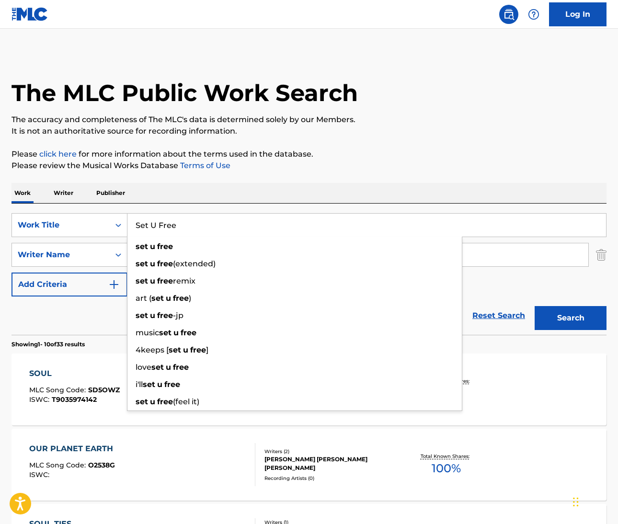
type input "Set U Free"
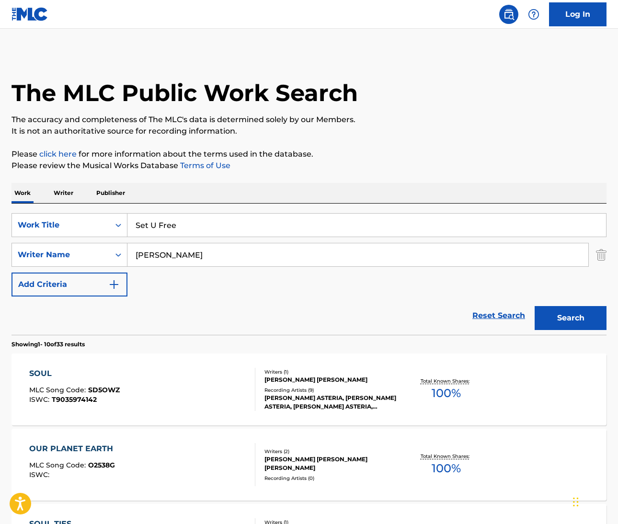
click at [566, 320] on button "Search" at bounding box center [571, 318] width 72 height 24
click at [69, 371] on div "SET U FREE" at bounding box center [70, 373] width 83 height 11
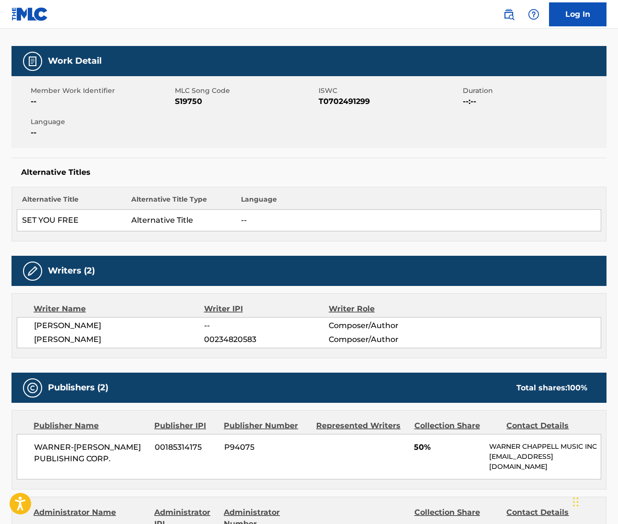
scroll to position [156, 0]
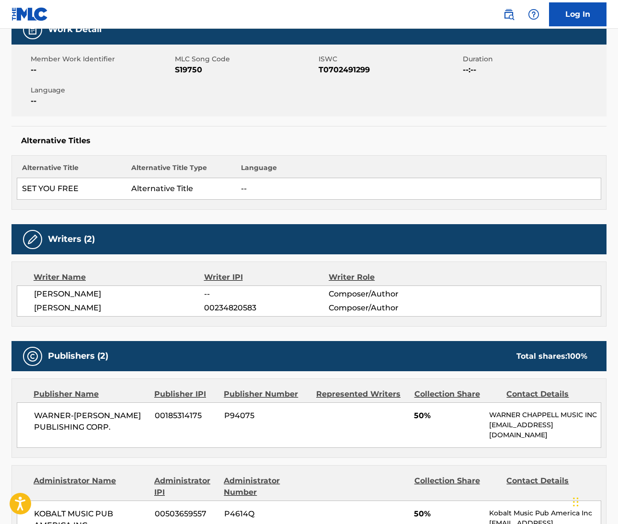
click at [45, 297] on span "GEORGE ACOSTA" at bounding box center [119, 293] width 170 height 11
copy span "GEORGE"
click at [86, 289] on span "GEORGE ACOSTA" at bounding box center [119, 293] width 170 height 11
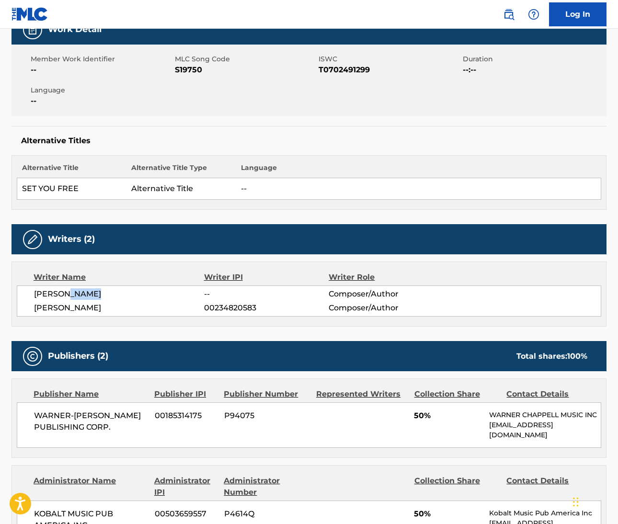
copy span "ACOSTA"
click at [47, 311] on span "NADINE RENEE" at bounding box center [119, 307] width 170 height 11
copy span "NADINE"
click at [76, 309] on span "NADINE RENEE" at bounding box center [119, 307] width 170 height 11
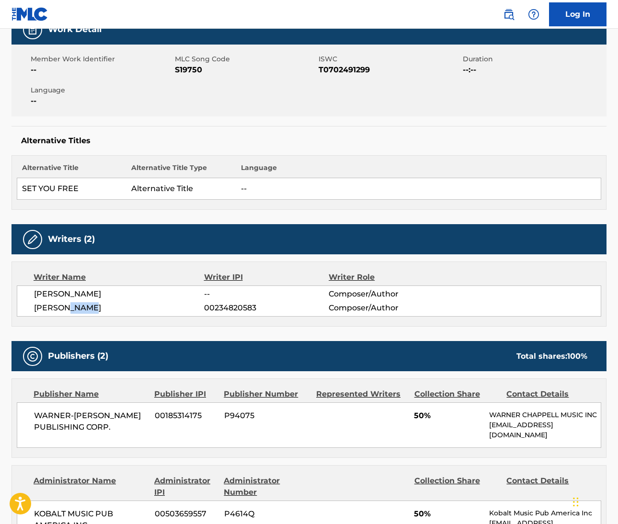
click at [76, 309] on span "NADINE RENEE" at bounding box center [119, 307] width 170 height 11
copy span "RENEE"
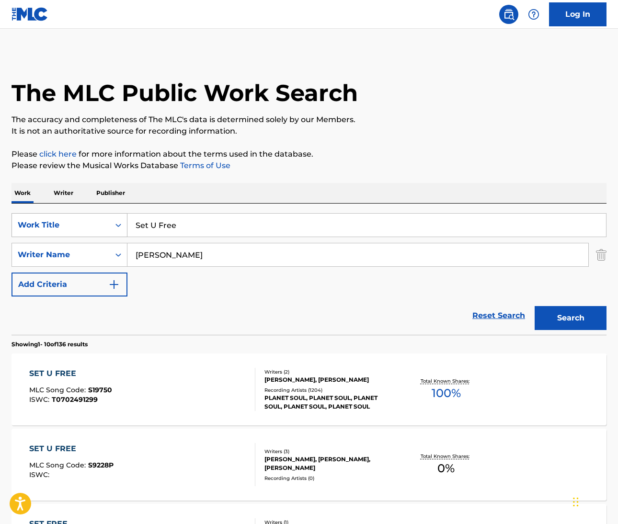
drag, startPoint x: 181, startPoint y: 230, endPoint x: 98, endPoint y: 216, distance: 84.6
click at [98, 216] on div "SearchWithCriteria77d86c53-fae2-4ff6-bb80-8d530066a7d1 Work Title Set U Free" at bounding box center [308, 225] width 595 height 24
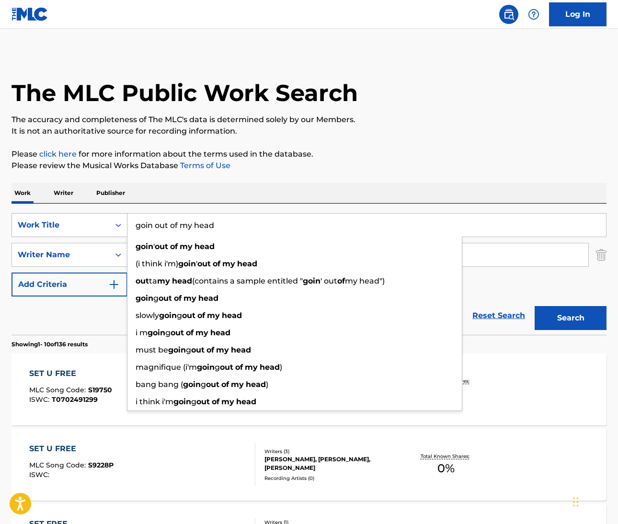
type input "goin out of my head"
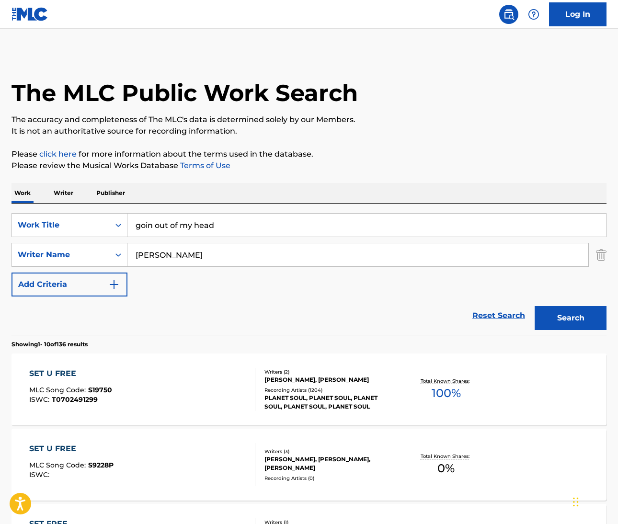
click at [148, 259] on input "Renee" at bounding box center [357, 254] width 461 height 23
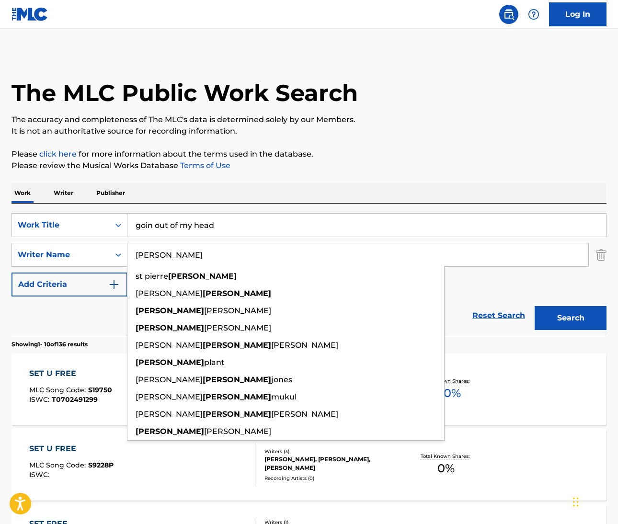
click at [148, 259] on input "Renee" at bounding box center [357, 254] width 461 height 23
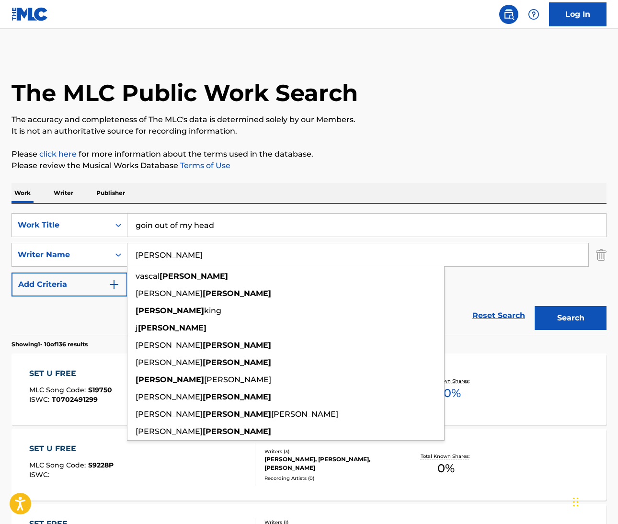
click at [571, 318] on button "Search" at bounding box center [571, 318] width 72 height 24
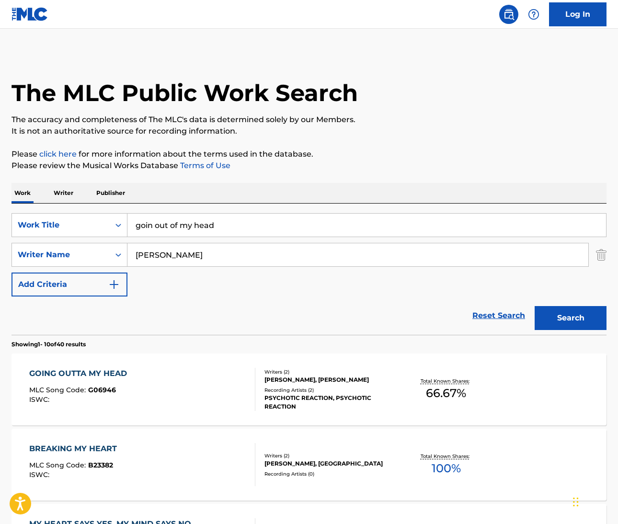
click at [159, 255] on input "benford" at bounding box center [357, 254] width 461 height 23
drag, startPoint x: 529, startPoint y: 167, endPoint x: 159, endPoint y: 255, distance: 381.0
click at [159, 255] on input "benford" at bounding box center [357, 254] width 461 height 23
paste input "Randazzo"
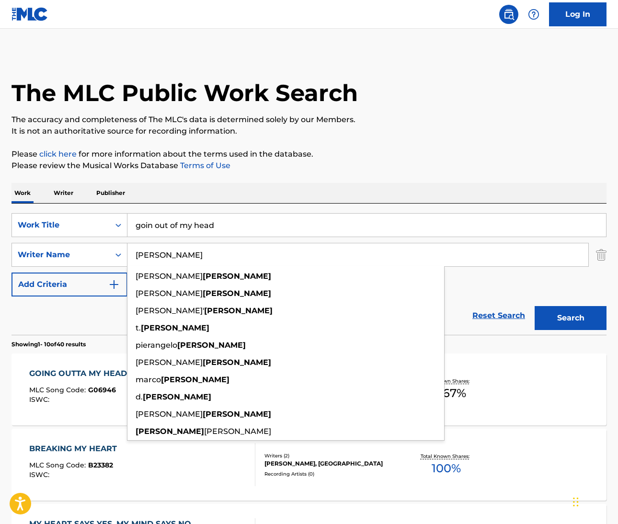
type input "Randazzo"
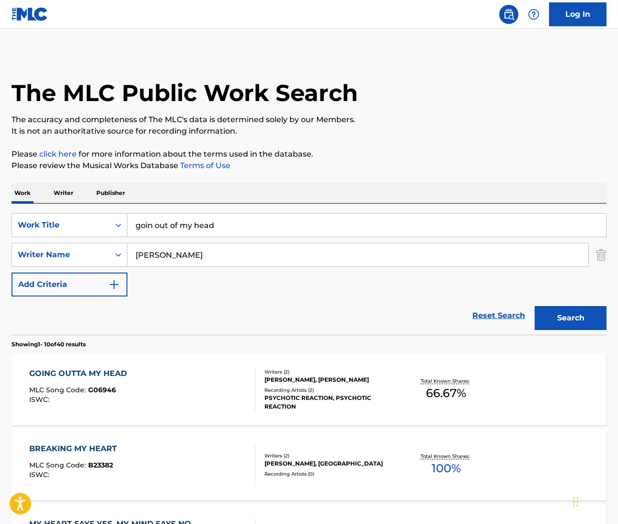
click at [519, 284] on div "SearchWithCriteria77d86c53-fae2-4ff6-bb80-8d530066a7d1 Work Title goin out of m…" at bounding box center [308, 254] width 595 height 83
click at [576, 317] on button "Search" at bounding box center [571, 318] width 72 height 24
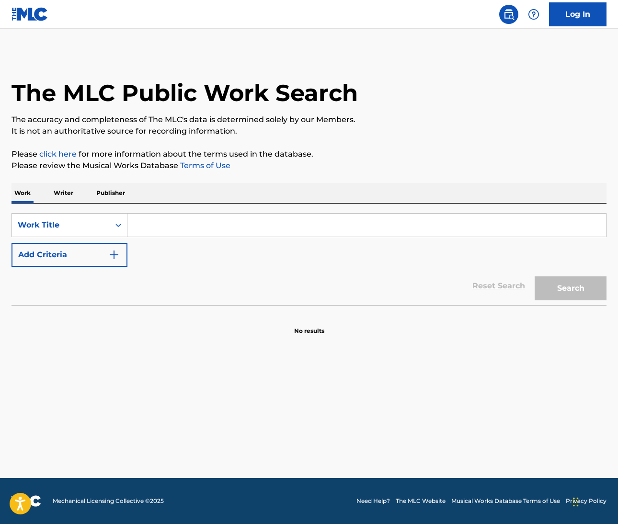
click at [148, 229] on input "Search Form" at bounding box center [366, 225] width 479 height 23
click at [112, 259] on img "Search Form" at bounding box center [113, 254] width 11 height 11
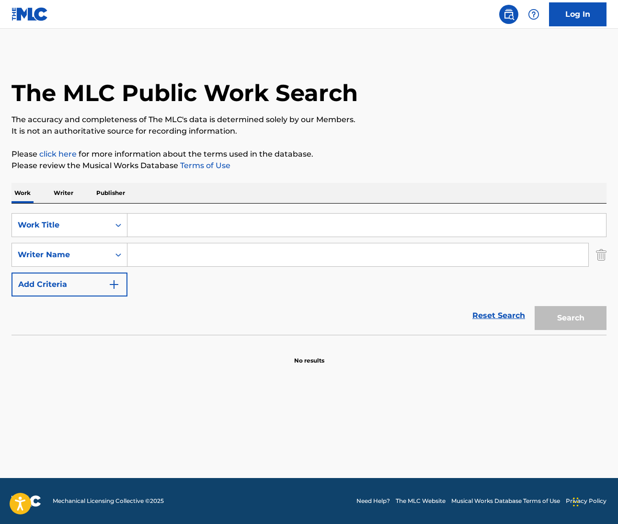
click at [168, 225] on input "Search Form" at bounding box center [366, 225] width 479 height 23
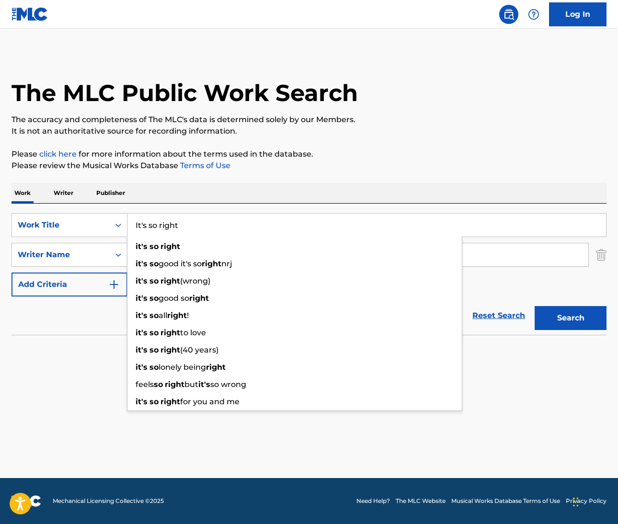
type input "It's so right"
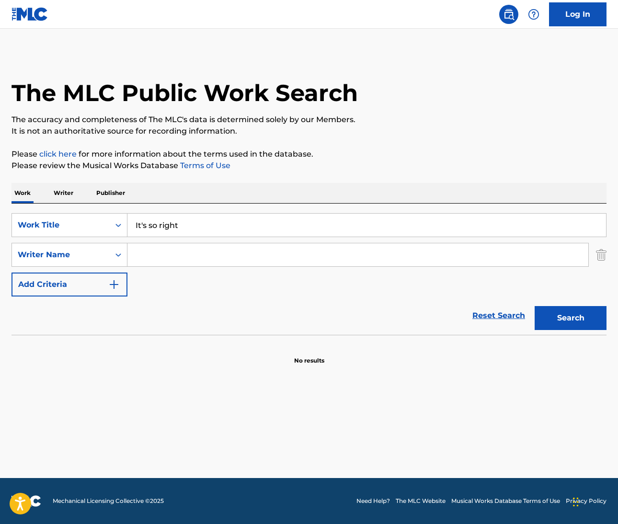
drag, startPoint x: 323, startPoint y: 180, endPoint x: 312, endPoint y: 196, distance: 19.8
click at [323, 180] on div "The MLC Public Work Search The accuracy and completeness of The MLC's data is d…" at bounding box center [309, 209] width 618 height 312
click at [159, 252] on input "Search Form" at bounding box center [357, 254] width 461 height 23
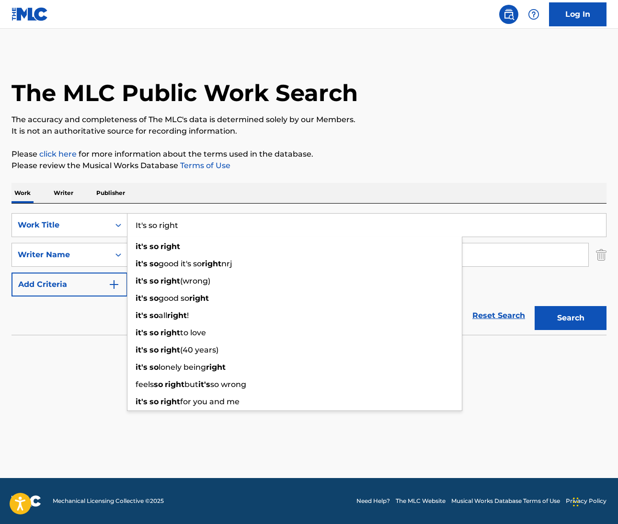
drag, startPoint x: 186, startPoint y: 228, endPoint x: 133, endPoint y: 220, distance: 53.3
click at [133, 220] on input "It's so right" at bounding box center [366, 225] width 479 height 23
click at [400, 176] on div "The MLC Public Work Search The accuracy and completeness of The MLC's data is d…" at bounding box center [309, 209] width 618 height 312
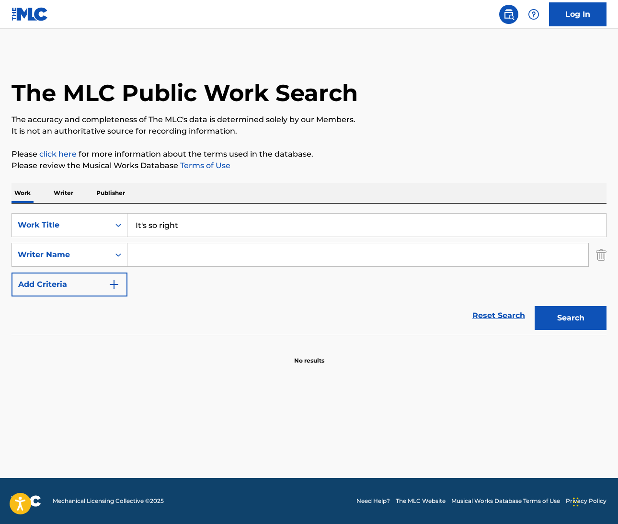
click at [192, 256] on input "Search Form" at bounding box center [357, 254] width 461 height 23
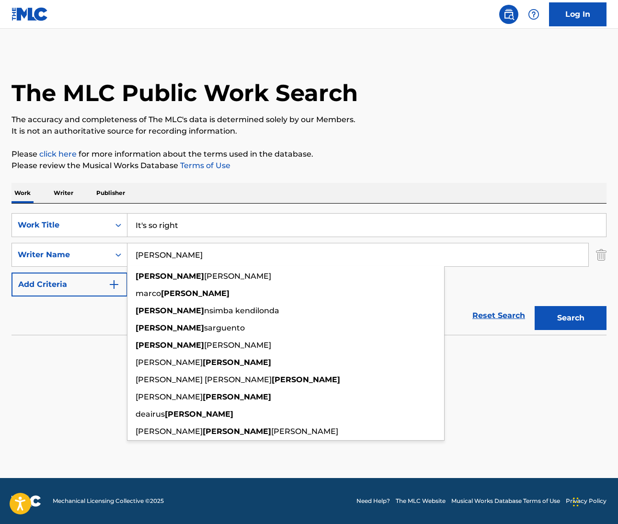
click at [571, 318] on button "Search" at bounding box center [571, 318] width 72 height 24
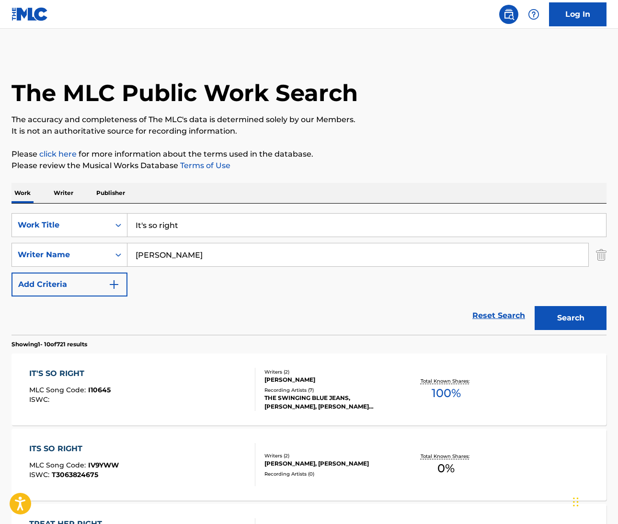
click at [134, 252] on input "[PERSON_NAME]" at bounding box center [357, 254] width 461 height 23
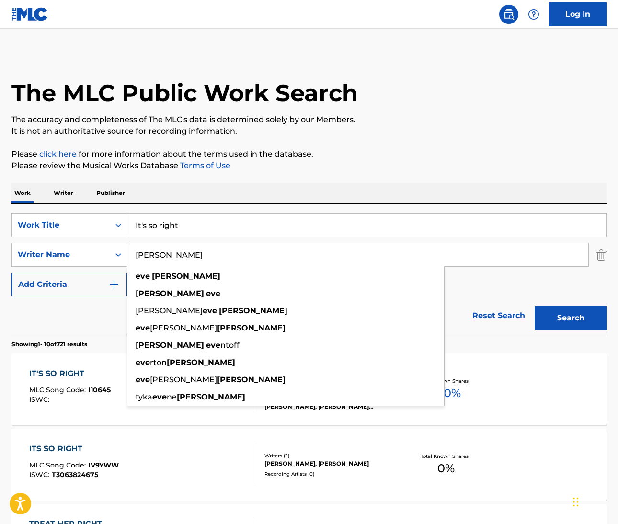
type input "[PERSON_NAME]"
click at [571, 318] on button "Search" at bounding box center [571, 318] width 72 height 24
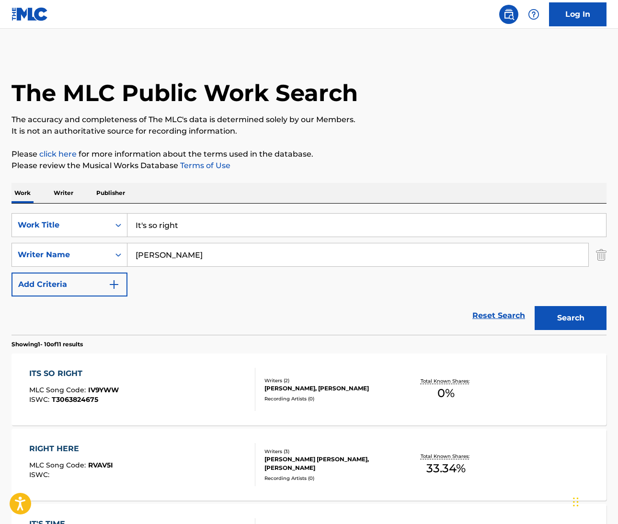
click at [52, 376] on div "ITS SO RIGHT" at bounding box center [74, 373] width 90 height 11
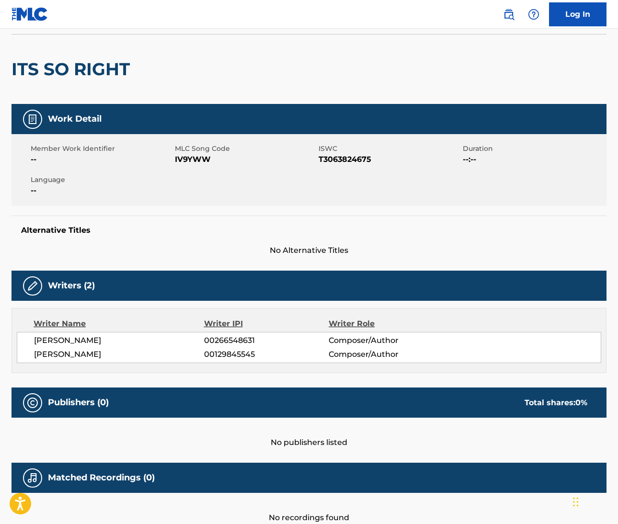
scroll to position [100, 0]
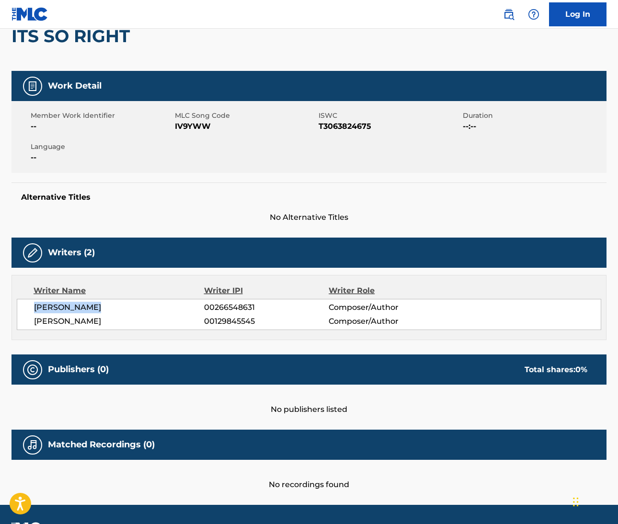
drag, startPoint x: 34, startPoint y: 308, endPoint x: 104, endPoint y: 306, distance: 70.4
click at [104, 306] on span "[PERSON_NAME]" at bounding box center [119, 307] width 170 height 11
copy span "[PERSON_NAME]"
drag, startPoint x: 157, startPoint y: 304, endPoint x: 107, endPoint y: 307, distance: 49.9
click at [107, 307] on span "[PERSON_NAME]" at bounding box center [119, 307] width 170 height 11
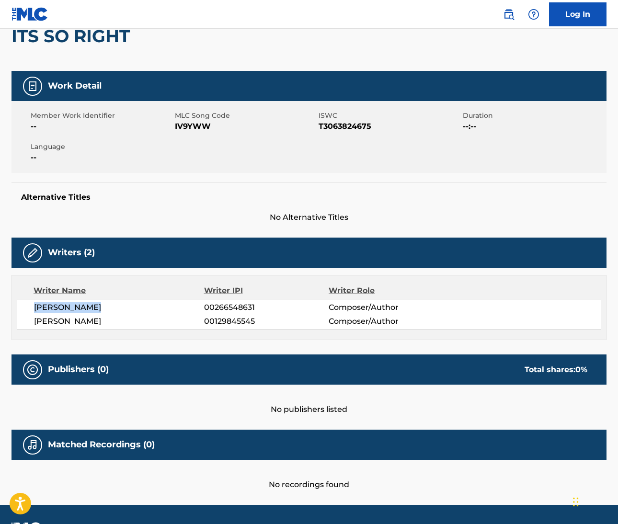
copy span "SPARKS JR"
click at [43, 321] on span "[PERSON_NAME]" at bounding box center [119, 321] width 170 height 11
copy span "EVE"
click at [72, 322] on span "[PERSON_NAME]" at bounding box center [119, 321] width 170 height 11
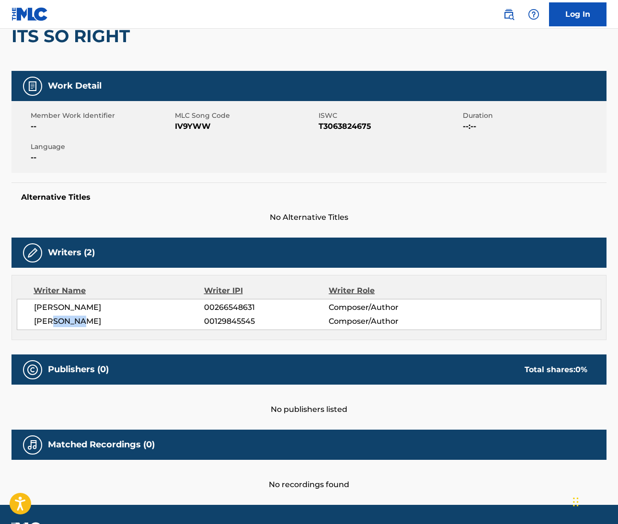
drag, startPoint x: 600, startPoint y: 317, endPoint x: 72, endPoint y: 322, distance: 528.0
click at [72, 322] on span "[PERSON_NAME]" at bounding box center [119, 321] width 170 height 11
copy span "[PERSON_NAME]"
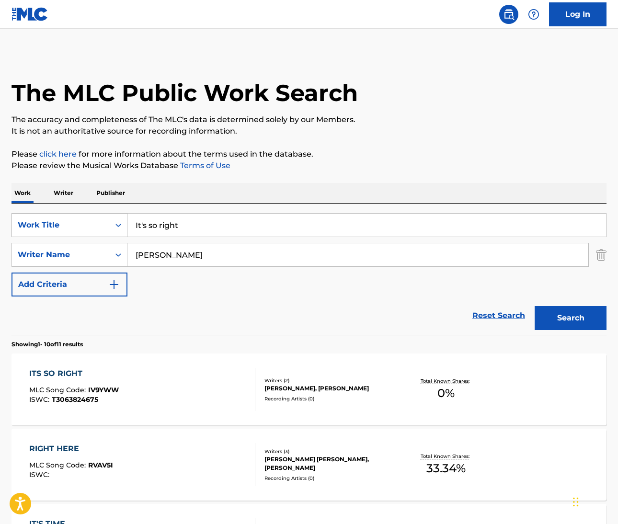
drag, startPoint x: 191, startPoint y: 229, endPoint x: 109, endPoint y: 213, distance: 84.0
click at [109, 213] on div "SearchWithCriteriafc82d7d0-9b27-47f3-b8f7-7e4d87e3a681 Work Title It's so right" at bounding box center [308, 225] width 595 height 24
type input "magic bird of fire"
click at [285, 189] on div "Work Writer Publisher" at bounding box center [308, 193] width 595 height 20
drag, startPoint x: 179, startPoint y: 257, endPoint x: 114, endPoint y: 251, distance: 65.9
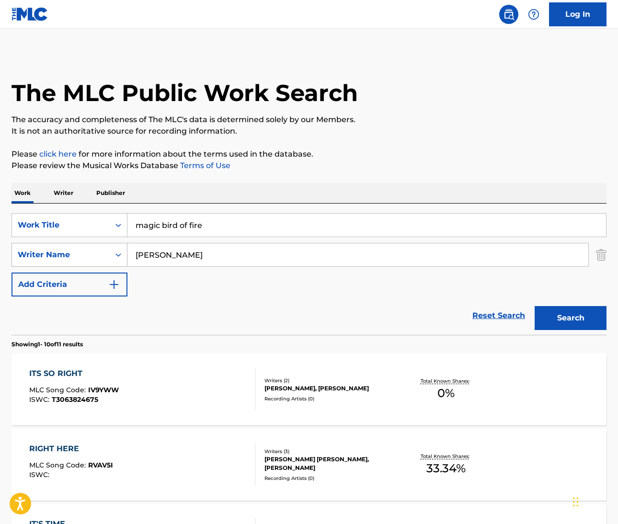
click at [114, 251] on div "SearchWithCriteriac83360e7-b6a4-46e8-afe9-d30b530cc8e9 Writer Name [PERSON_NAME]" at bounding box center [308, 255] width 595 height 24
click at [202, 220] on input "magic bird of fire" at bounding box center [366, 225] width 479 height 23
drag, startPoint x: 199, startPoint y: 226, endPoint x: 125, endPoint y: 222, distance: 73.9
click at [125, 222] on div "SearchWithCriteriafc82d7d0-9b27-47f3-b8f7-7e4d87e3a681 Work Title magic bird of…" at bounding box center [308, 225] width 595 height 24
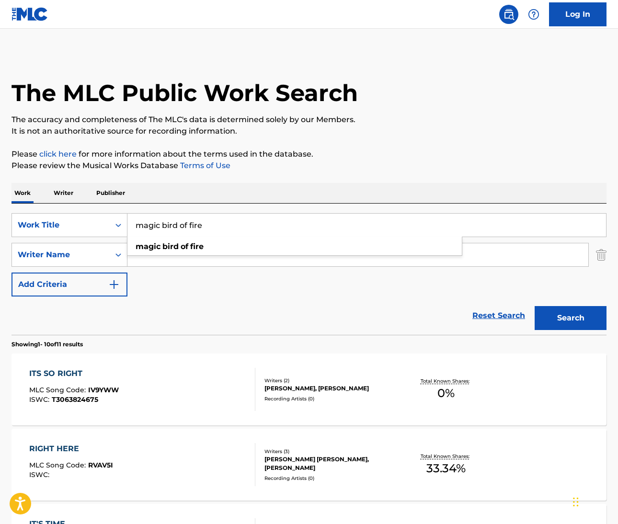
drag, startPoint x: 206, startPoint y: 226, endPoint x: 133, endPoint y: 222, distance: 72.9
click at [132, 221] on input "magic bird of fire" at bounding box center [366, 225] width 479 height 23
click at [155, 262] on input "Search Form" at bounding box center [357, 254] width 461 height 23
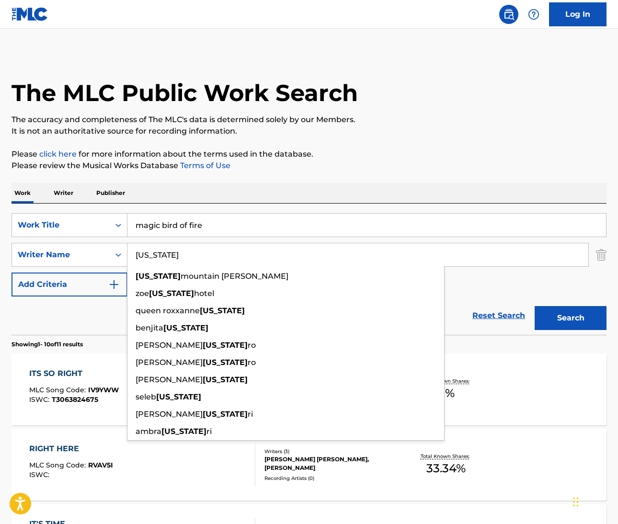
type input "[US_STATE]"
click at [571, 318] on button "Search" at bounding box center [571, 318] width 72 height 24
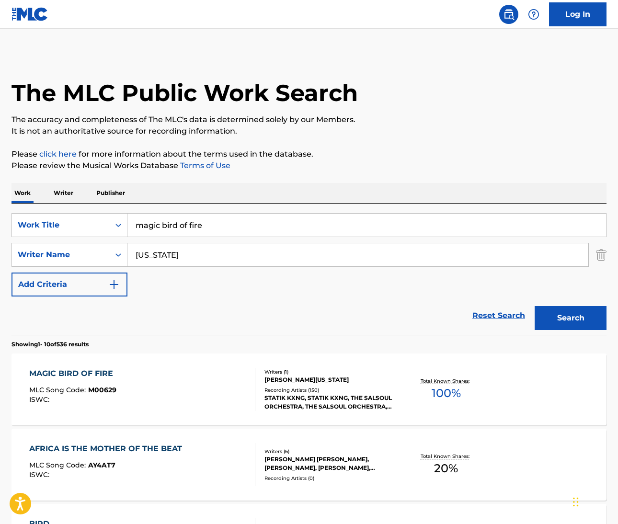
click at [60, 371] on div "MAGIC BIRD OF FIRE" at bounding box center [73, 373] width 89 height 11
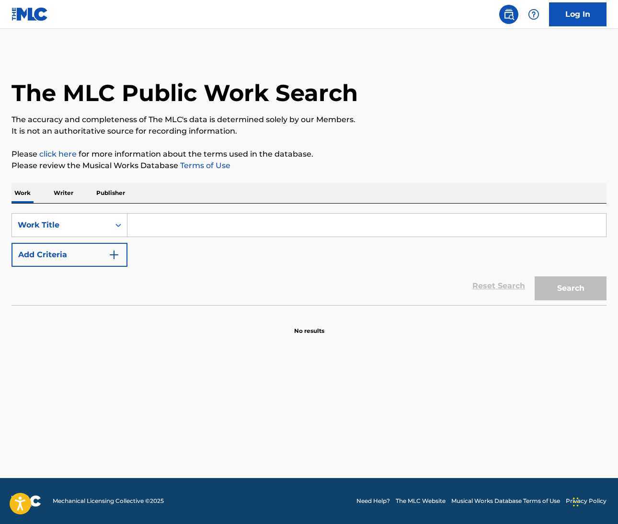
click at [111, 256] on img "Search Form" at bounding box center [113, 254] width 11 height 11
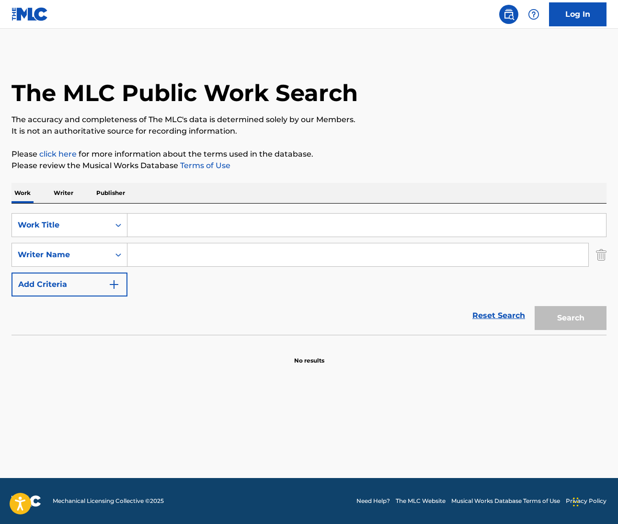
click at [162, 228] on input "Search Form" at bounding box center [366, 225] width 479 height 23
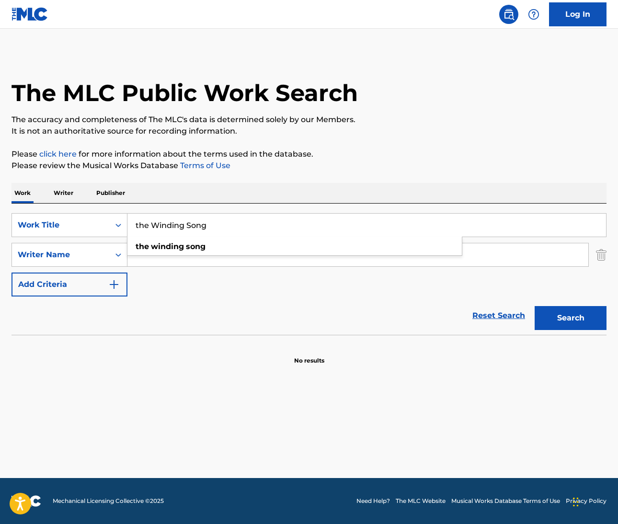
type input "the Winding Song"
click at [255, 304] on div "Reset Search Search" at bounding box center [308, 316] width 595 height 38
click at [205, 256] on input "Search Form" at bounding box center [357, 254] width 461 height 23
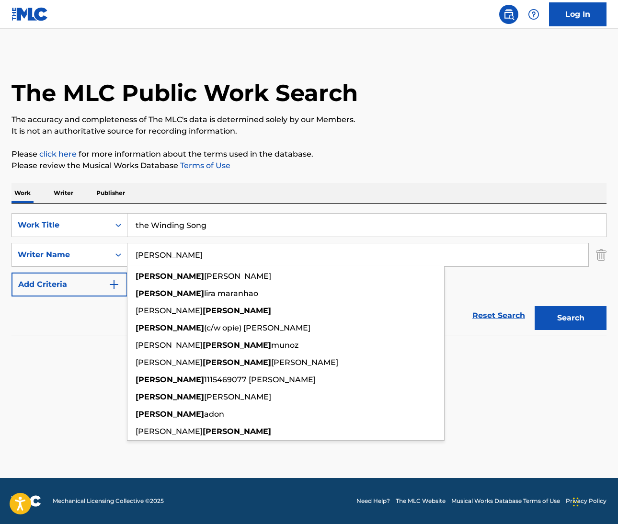
click at [571, 318] on button "Search" at bounding box center [571, 318] width 72 height 24
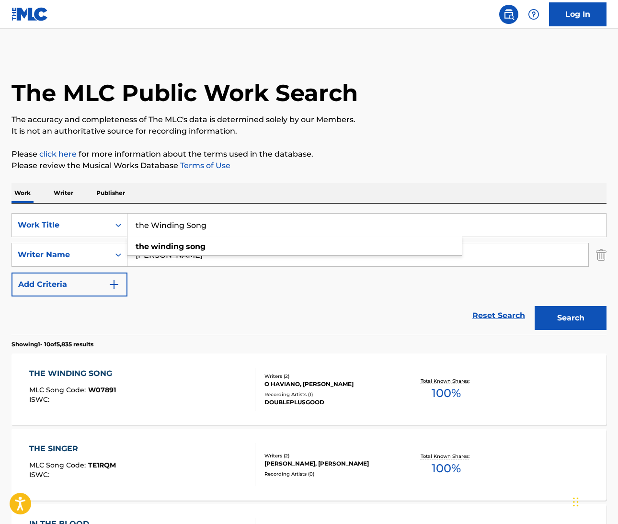
drag, startPoint x: 216, startPoint y: 229, endPoint x: 134, endPoint y: 221, distance: 82.8
click at [134, 221] on input "the Winding Song" at bounding box center [366, 225] width 479 height 23
click at [169, 263] on input "lucas" at bounding box center [357, 254] width 461 height 23
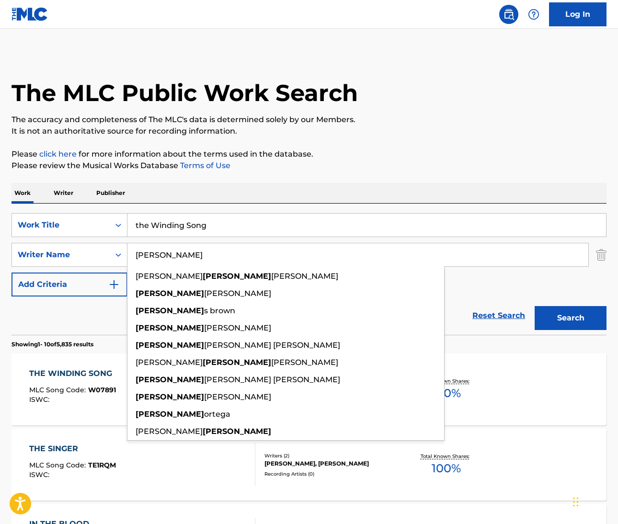
drag, startPoint x: 152, startPoint y: 259, endPoint x: 135, endPoint y: 254, distance: 18.4
click at [135, 254] on input "lucas" at bounding box center [357, 254] width 461 height 23
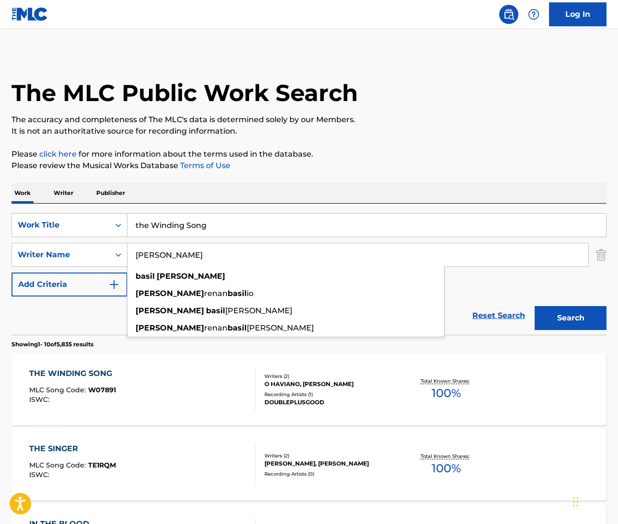
type input "Basil lucas"
click at [571, 318] on button "Search" at bounding box center [571, 318] width 72 height 24
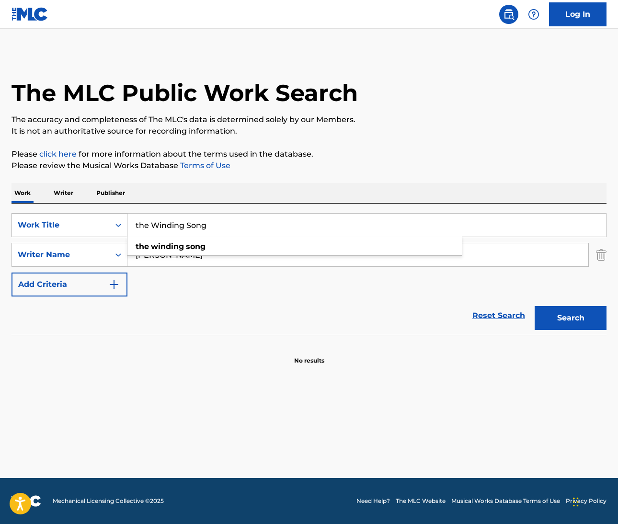
drag, startPoint x: 213, startPoint y: 227, endPoint x: 126, endPoint y: 226, distance: 87.7
click at [126, 226] on div "SearchWithCriteriaeb11bebd-b17f-4b81-aba6-1f2fd0a677a4 Work Title the Winding S…" at bounding box center [308, 225] width 595 height 24
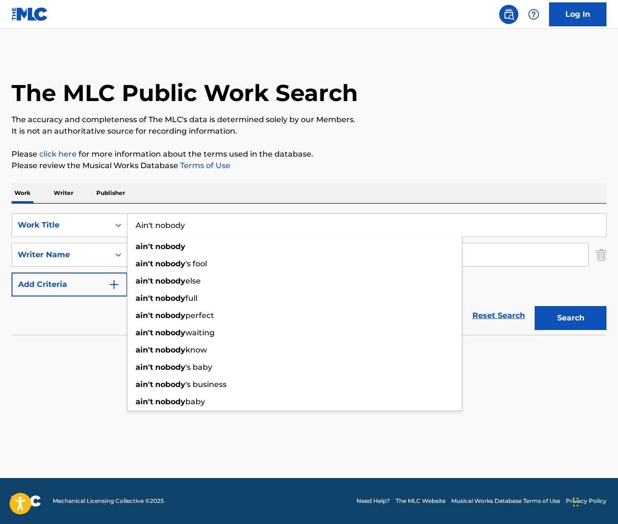
type input "Ain't nobody"
click at [362, 164] on p "Please review the Musical Works Database Terms of Use" at bounding box center [308, 165] width 595 height 11
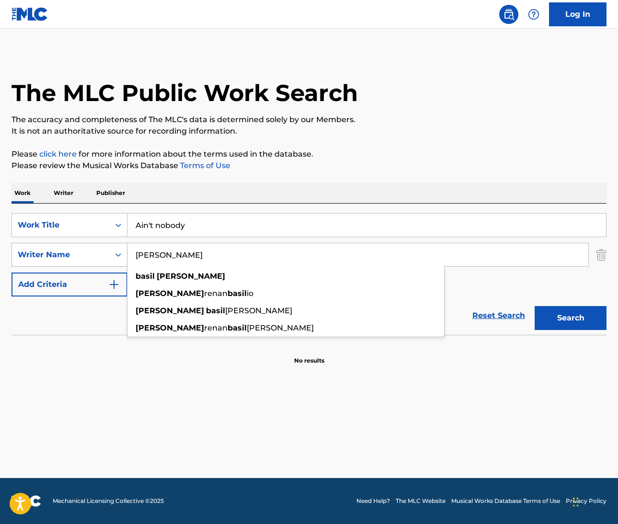
drag, startPoint x: 184, startPoint y: 252, endPoint x: 119, endPoint y: 250, distance: 65.2
click at [119, 250] on div "SearchWithCriteriac1c25643-f5c9-4ab1-995a-8077f09a8e38 Writer Name Basil lucas …" at bounding box center [308, 255] width 595 height 24
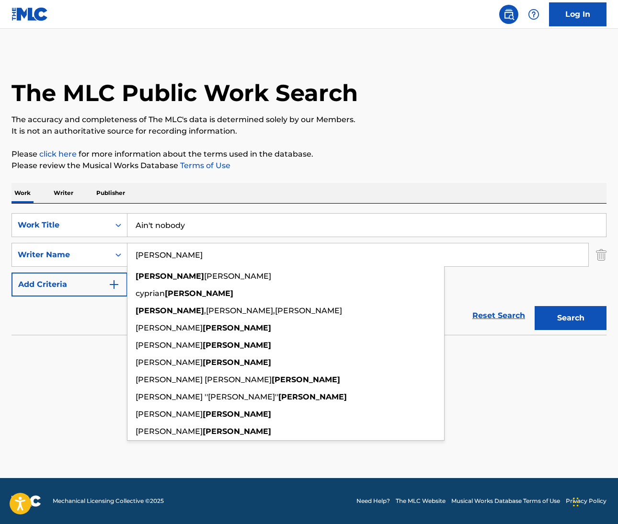
type input "wolinski"
click at [571, 318] on button "Search" at bounding box center [571, 318] width 72 height 24
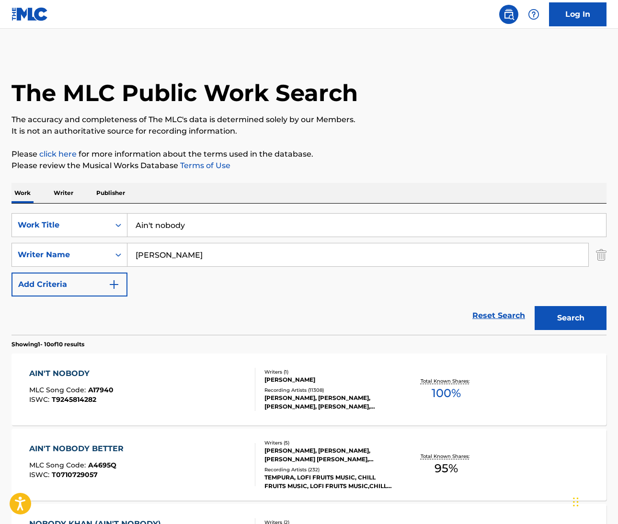
click at [80, 375] on div "AIN'T NOBODY" at bounding box center [71, 373] width 84 height 11
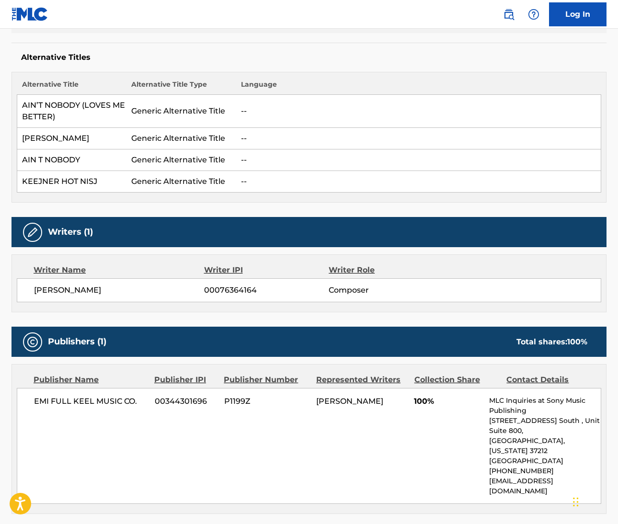
scroll to position [264, 0]
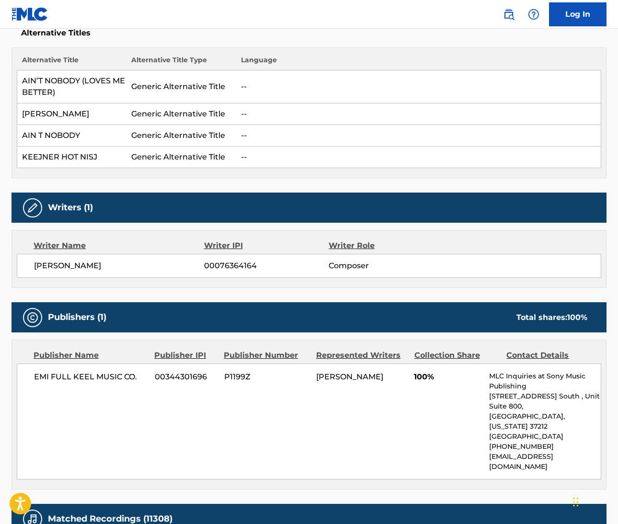
click at [41, 267] on span "DAVID WOLINSKI" at bounding box center [119, 265] width 170 height 11
drag, startPoint x: 595, startPoint y: 53, endPoint x: 41, endPoint y: 268, distance: 594.1
click at [41, 268] on span "DAVID WOLINSKI" at bounding box center [119, 265] width 170 height 11
click at [74, 267] on span "DAVID WOLINSKI" at bounding box center [119, 265] width 170 height 11
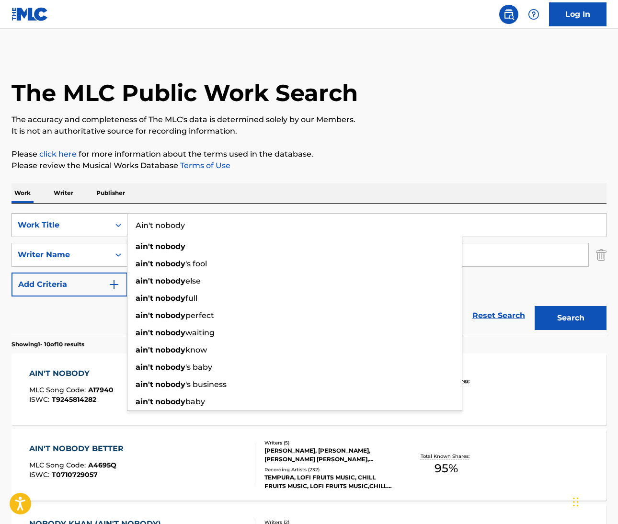
drag, startPoint x: 182, startPoint y: 224, endPoint x: 88, endPoint y: 221, distance: 93.5
click at [88, 221] on div "SearchWithCriteriaeb11bebd-b17f-4b81-aba6-1f2fd0a677a4 Work Title Ain't nobody …" at bounding box center [308, 225] width 595 height 24
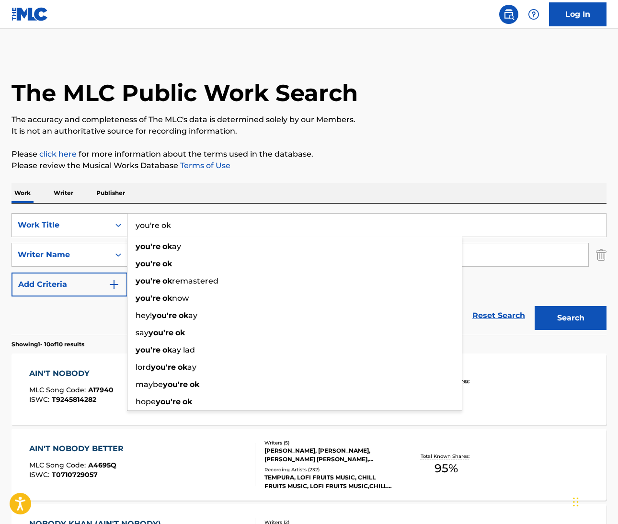
drag, startPoint x: 173, startPoint y: 226, endPoint x: 127, endPoint y: 224, distance: 46.0
click at [127, 224] on div "SearchWithCriteriaeb11bebd-b17f-4b81-aba6-1f2fd0a677a4 Work Title you're ok you…" at bounding box center [308, 225] width 595 height 24
type input "you're ok"
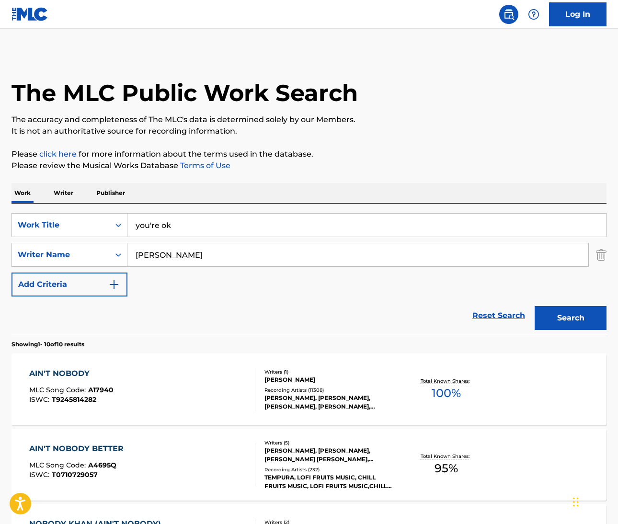
click at [150, 252] on input "wolinski" at bounding box center [357, 254] width 461 height 23
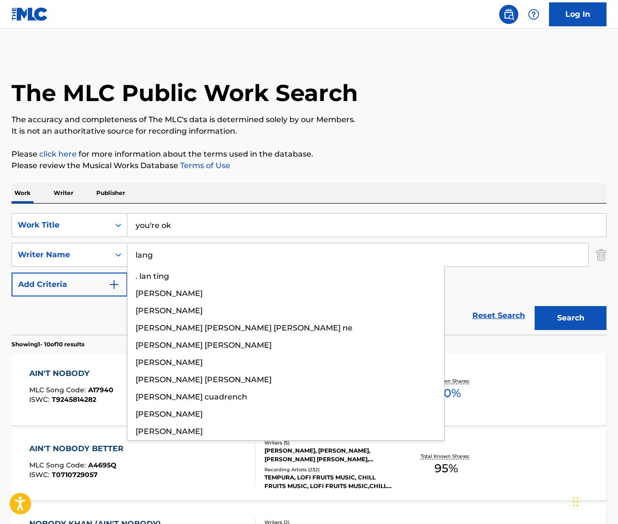
type input "lang"
click at [571, 318] on button "Search" at bounding box center [571, 318] width 72 height 24
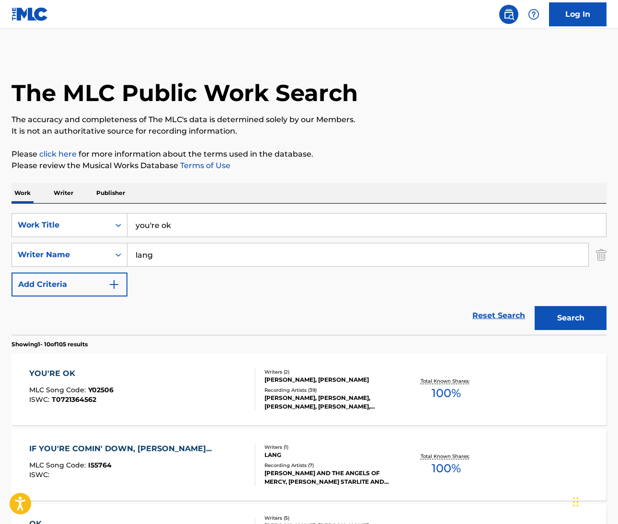
click at [64, 370] on div "YOU'RE OK" at bounding box center [71, 373] width 84 height 11
